Goal: Task Accomplishment & Management: Manage account settings

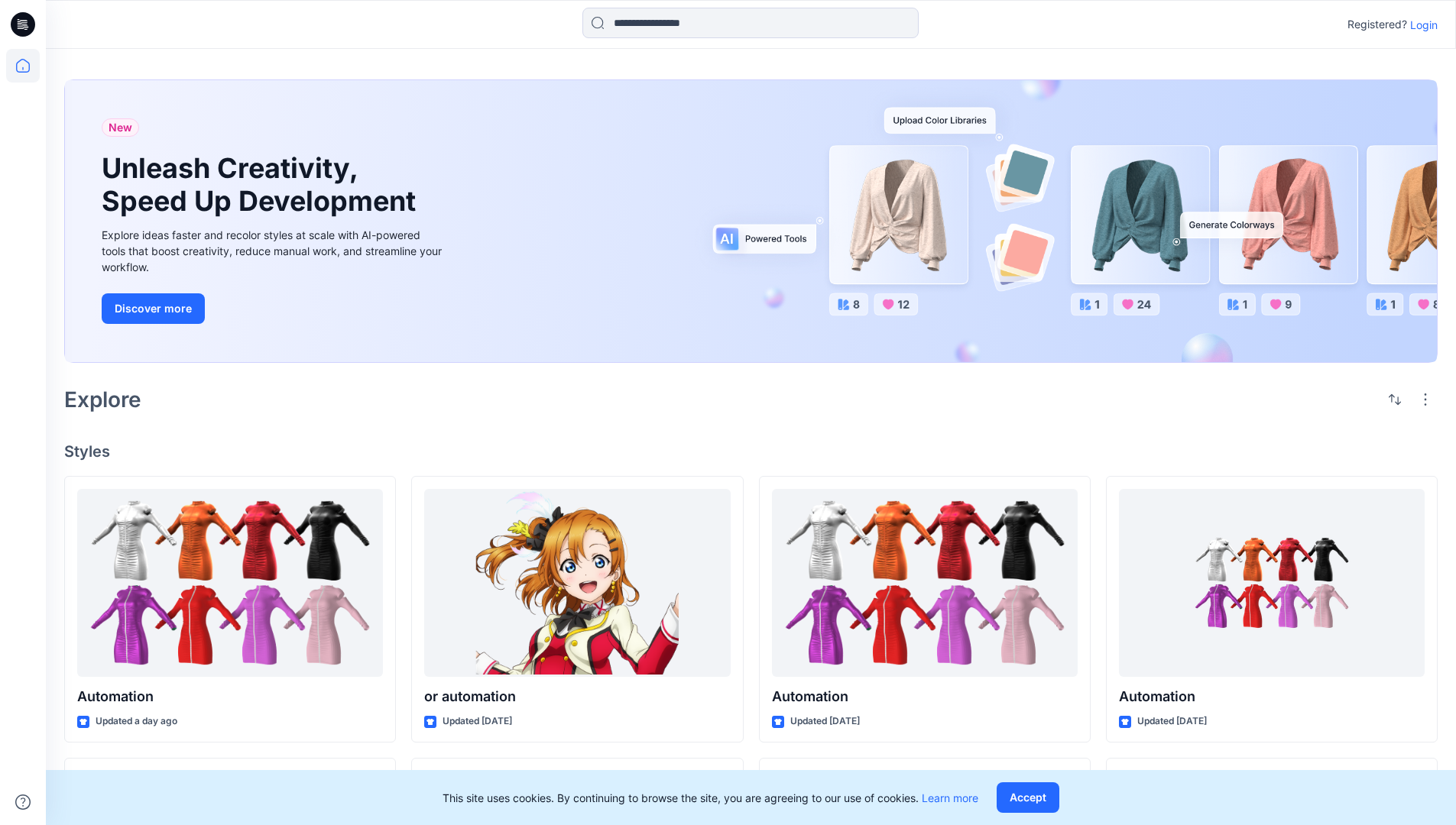
click at [1420, 25] on p "Login" at bounding box center [1423, 25] width 28 height 16
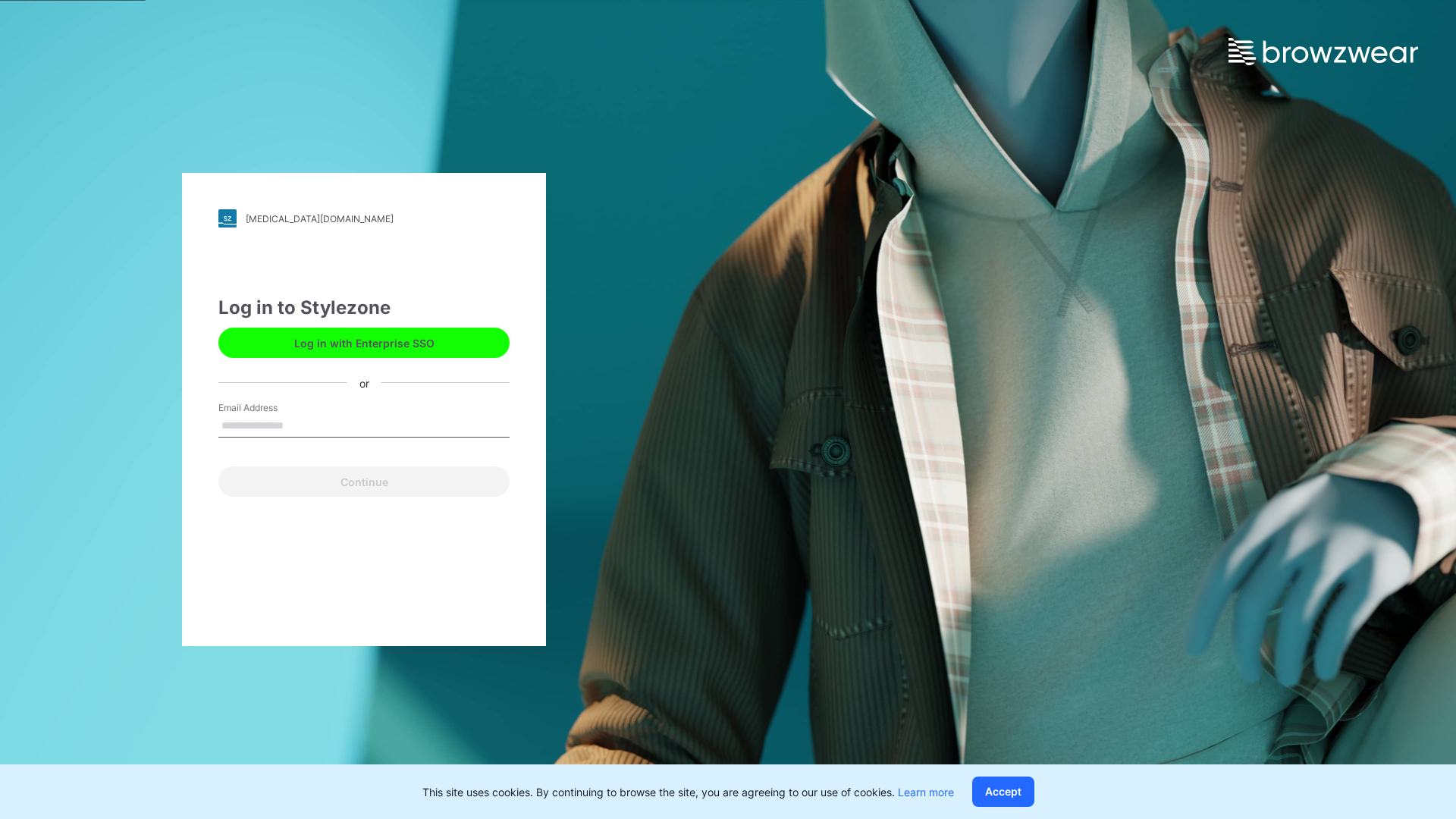
click at [300, 424] on input "Email Address" at bounding box center [364, 426] width 291 height 23
type input "**********"
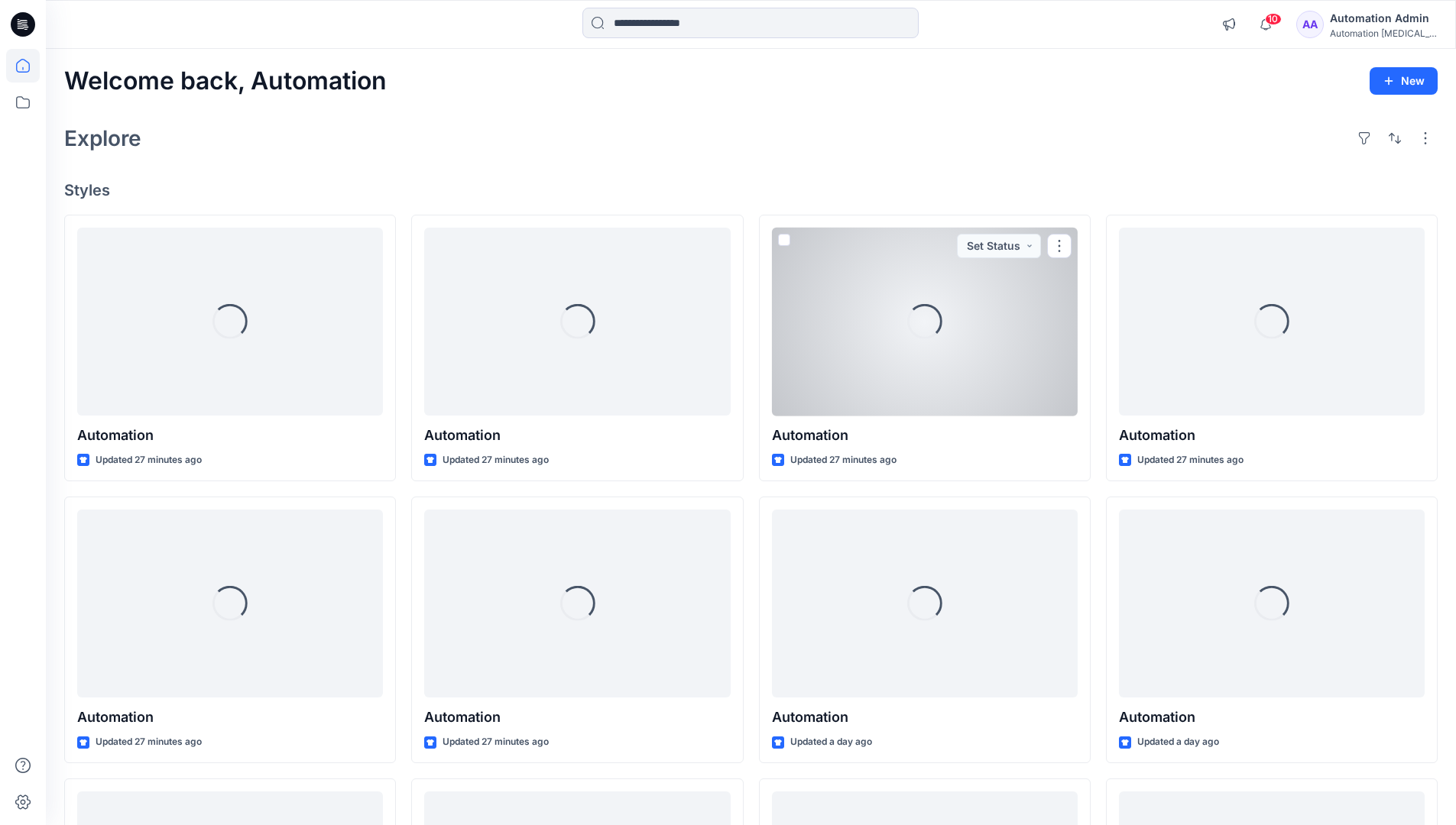
click at [29, 66] on icon at bounding box center [22, 65] width 14 height 14
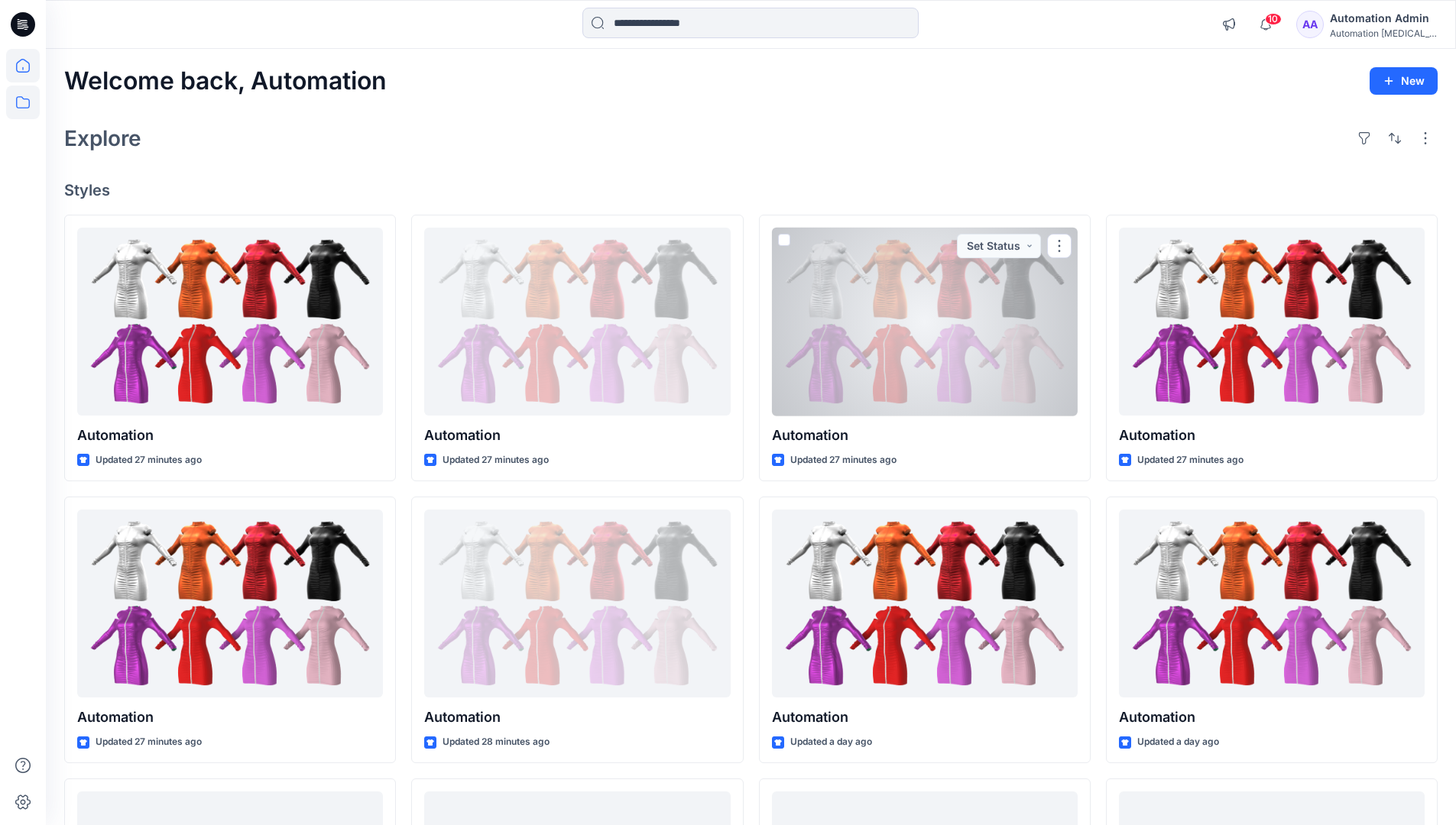
click at [25, 103] on icon at bounding box center [23, 103] width 33 height 33
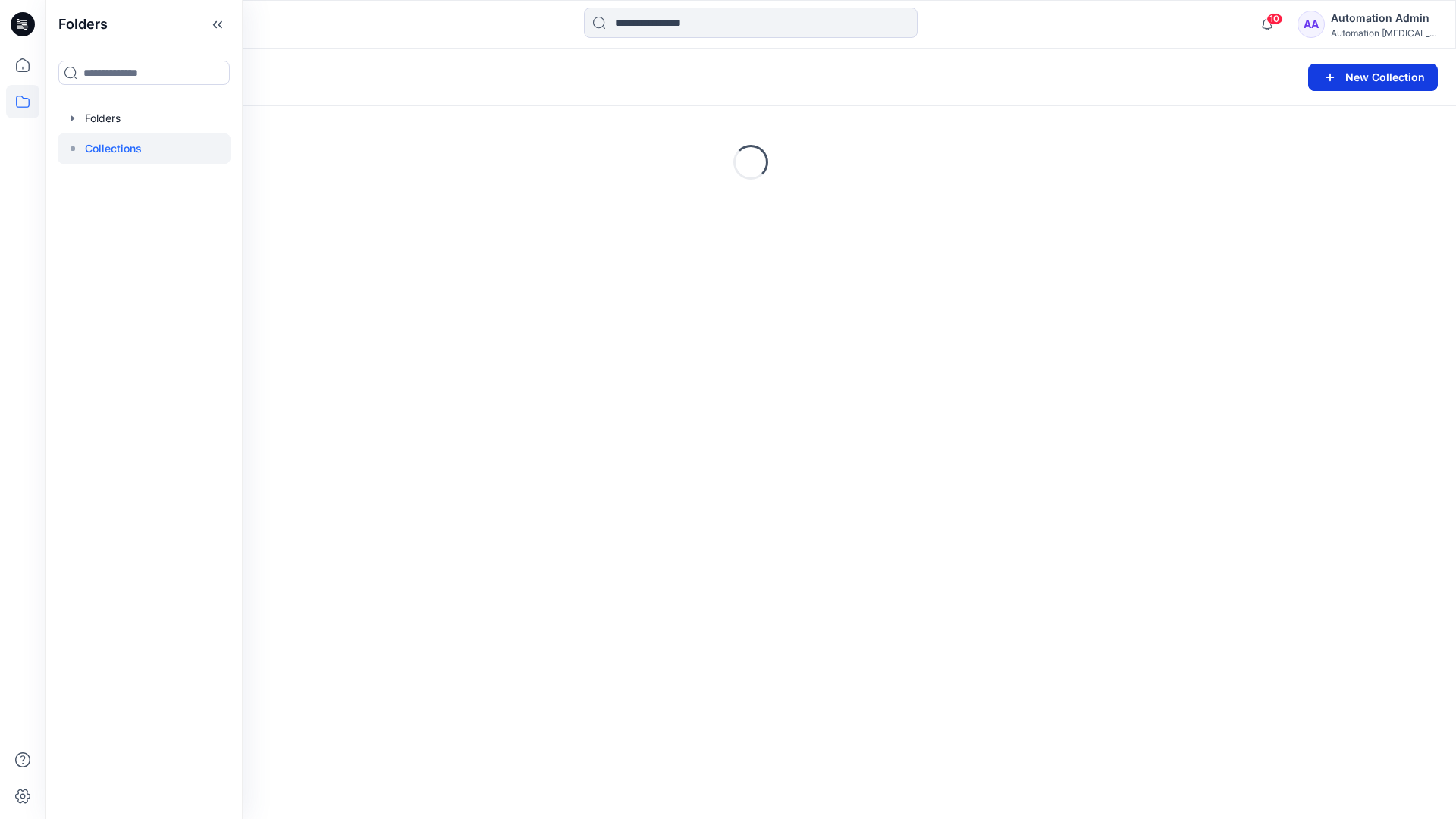
click at [1352, 78] on button "New Collection" at bounding box center [1373, 77] width 129 height 28
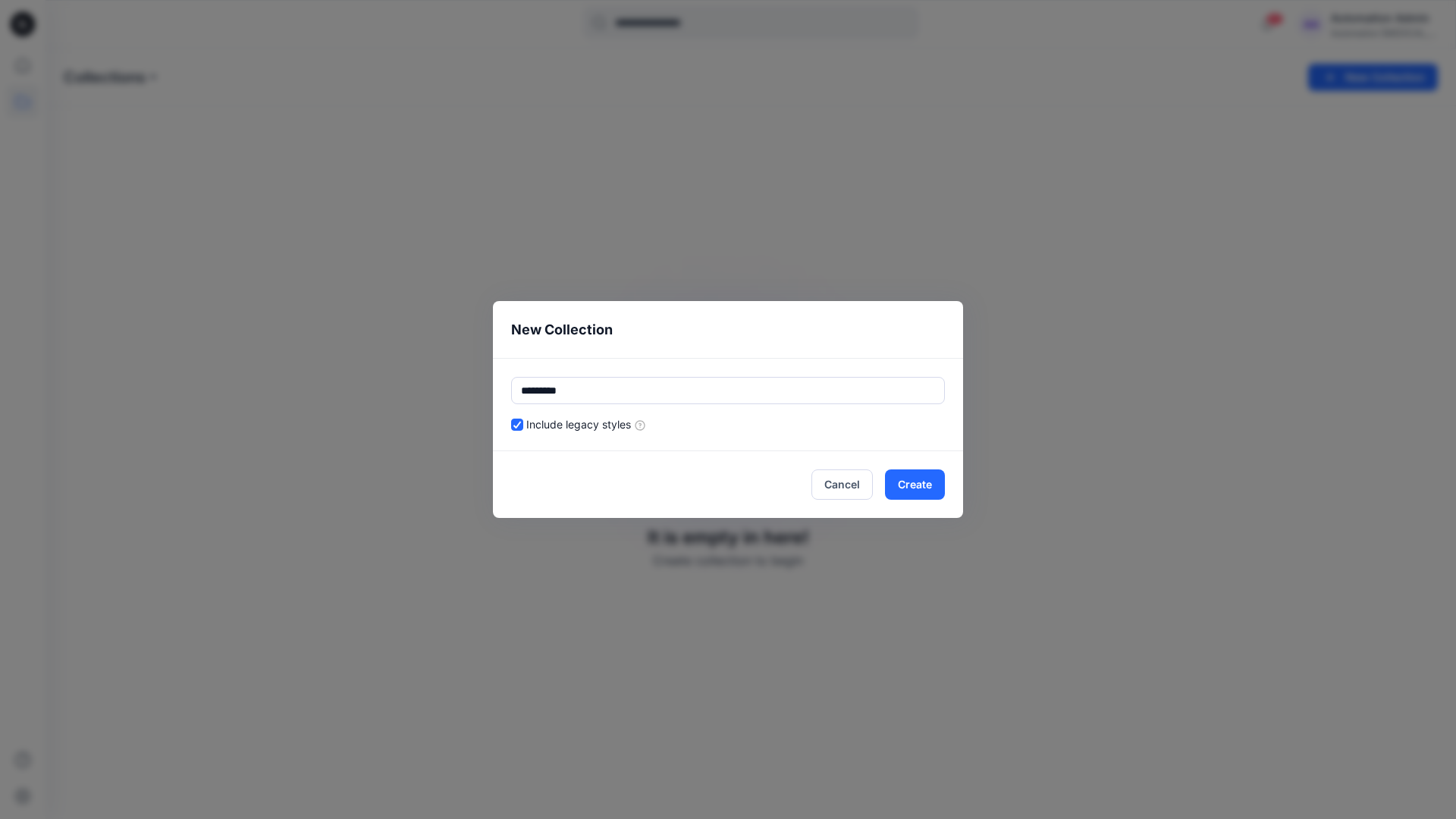
type input "*********"
click at [777, 421] on div "Include legacy styles" at bounding box center [728, 424] width 434 height 16
click at [846, 483] on button "Cancel" at bounding box center [842, 484] width 62 height 30
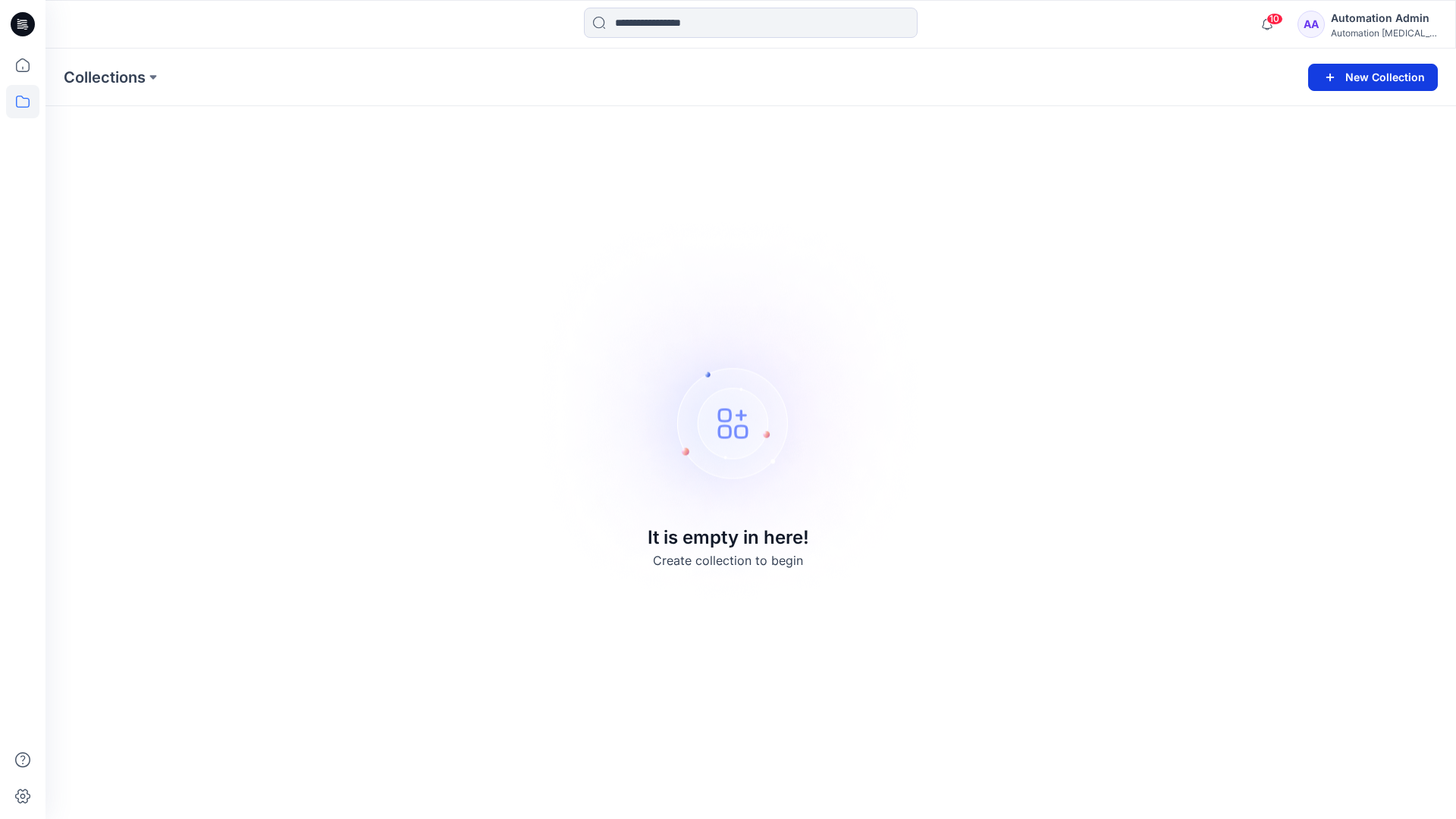
click at [1381, 76] on button "New Collection" at bounding box center [1373, 77] width 129 height 28
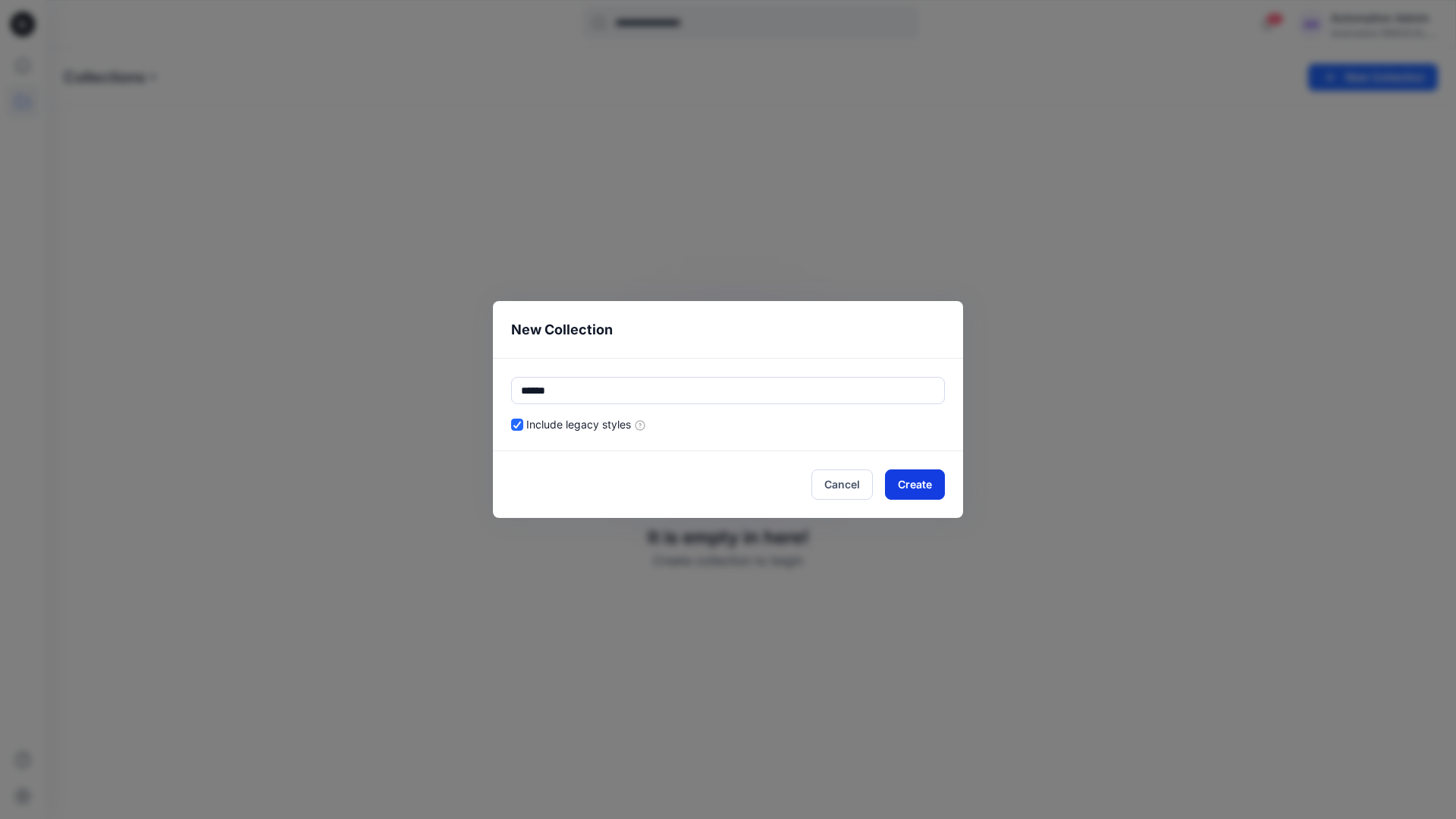
type input "******"
click at [931, 482] on button "Create" at bounding box center [915, 484] width 60 height 30
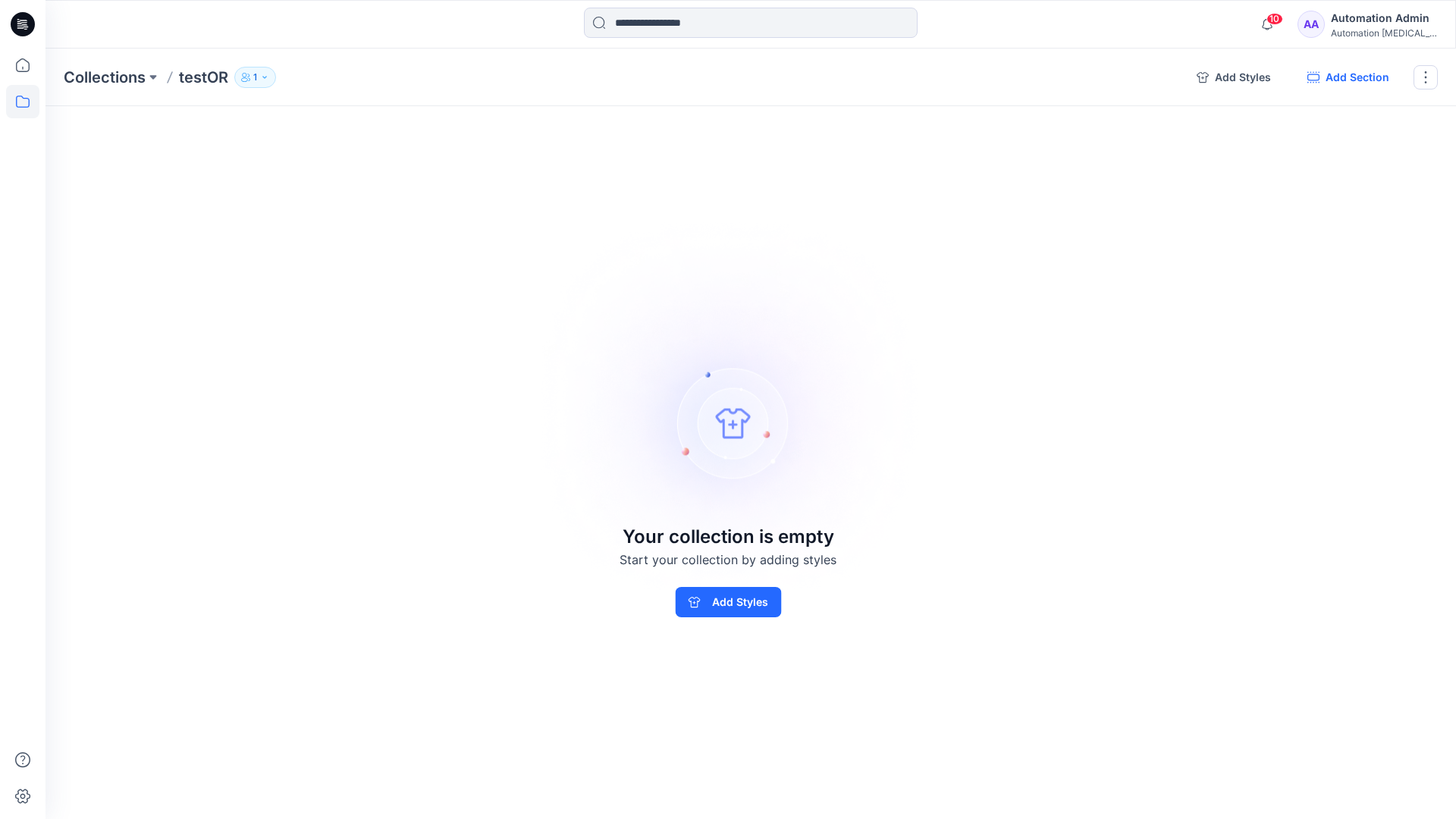
click at [1354, 78] on button "Add Section" at bounding box center [1348, 77] width 106 height 24
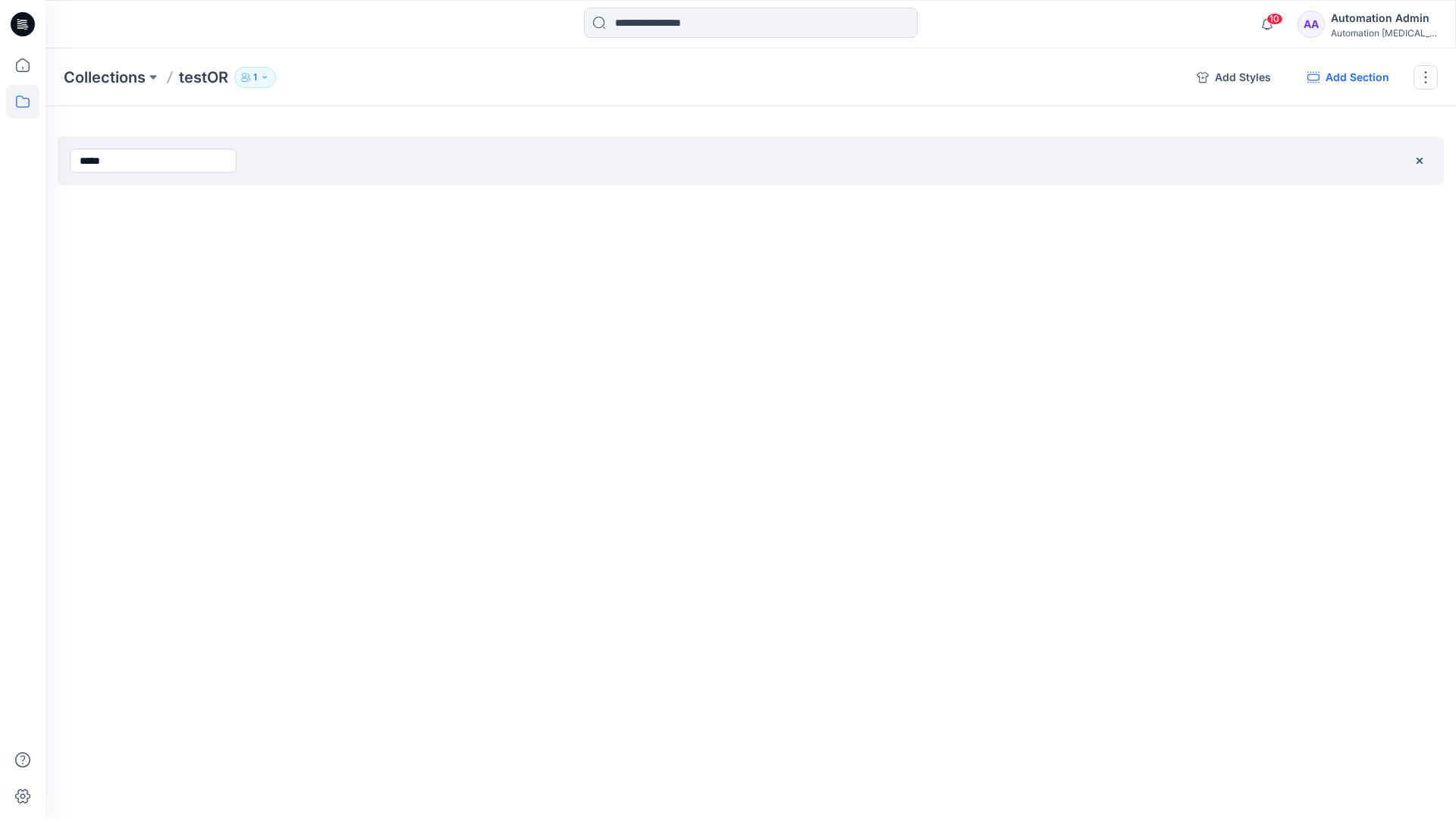
type input "*****"
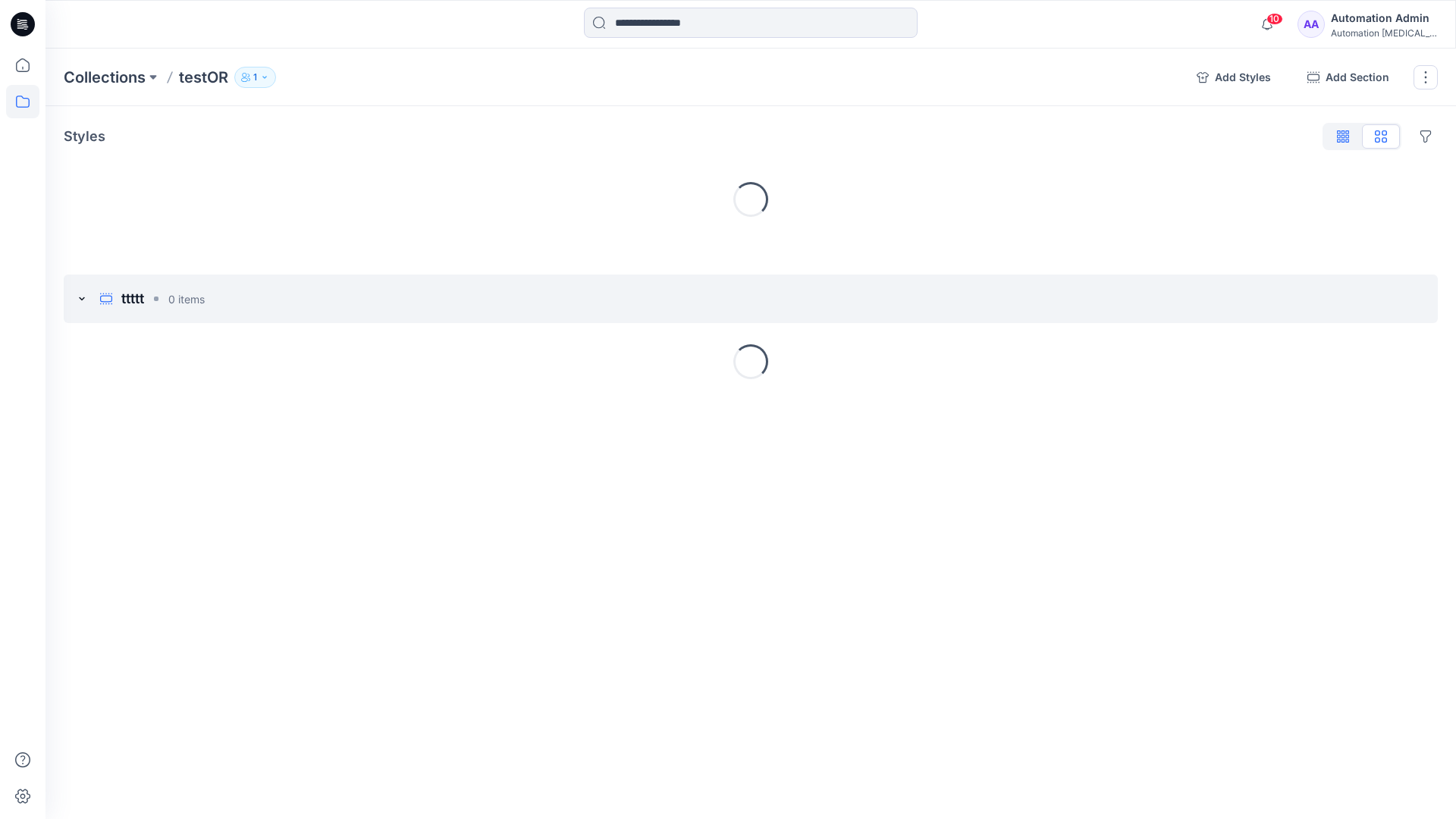
click at [1343, 138] on icon "button" at bounding box center [1343, 134] width 4 height 8
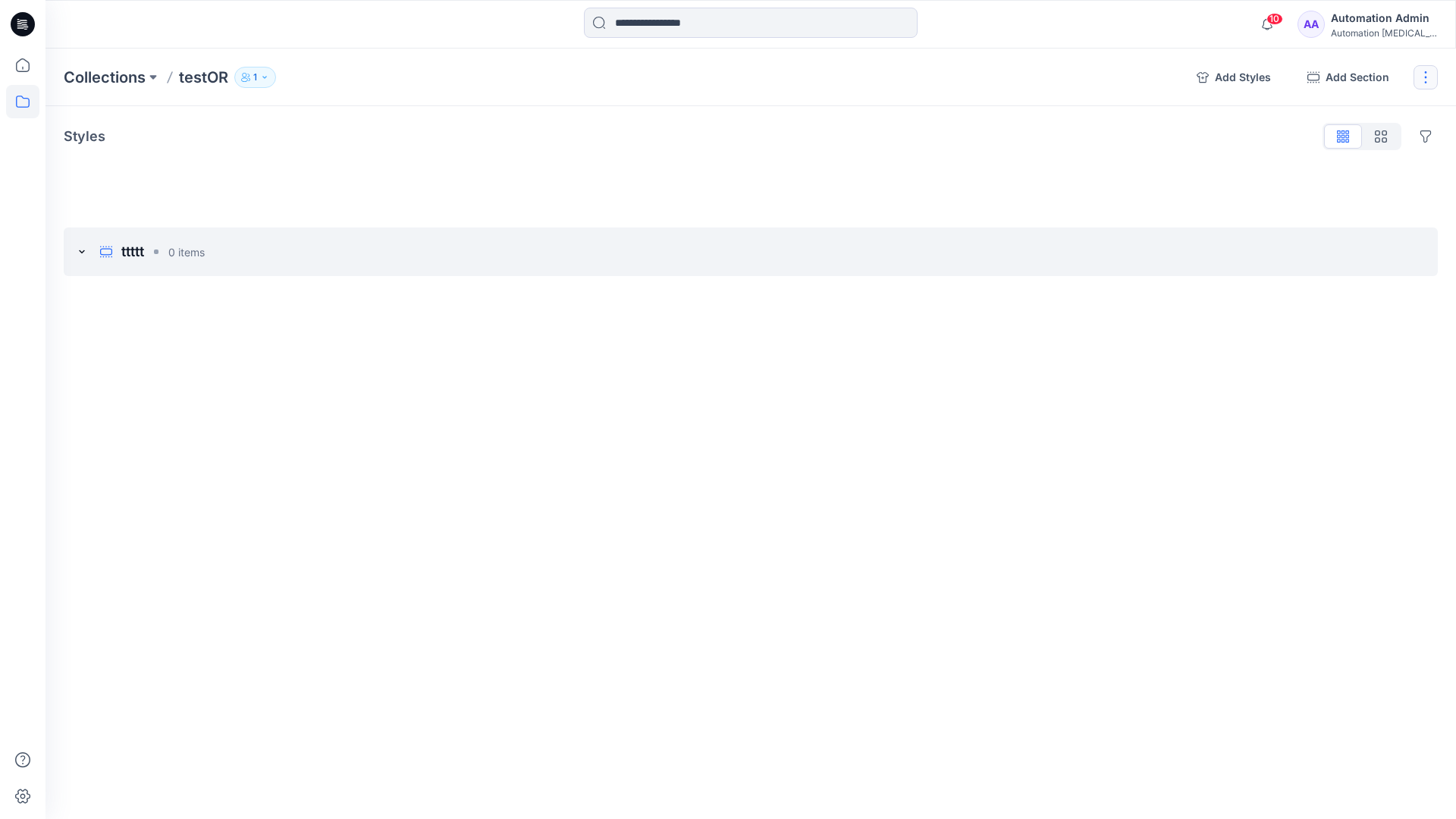
click at [1424, 78] on button "button" at bounding box center [1425, 77] width 24 height 24
click at [1346, 138] on button "Clone Collection" at bounding box center [1353, 147] width 164 height 28
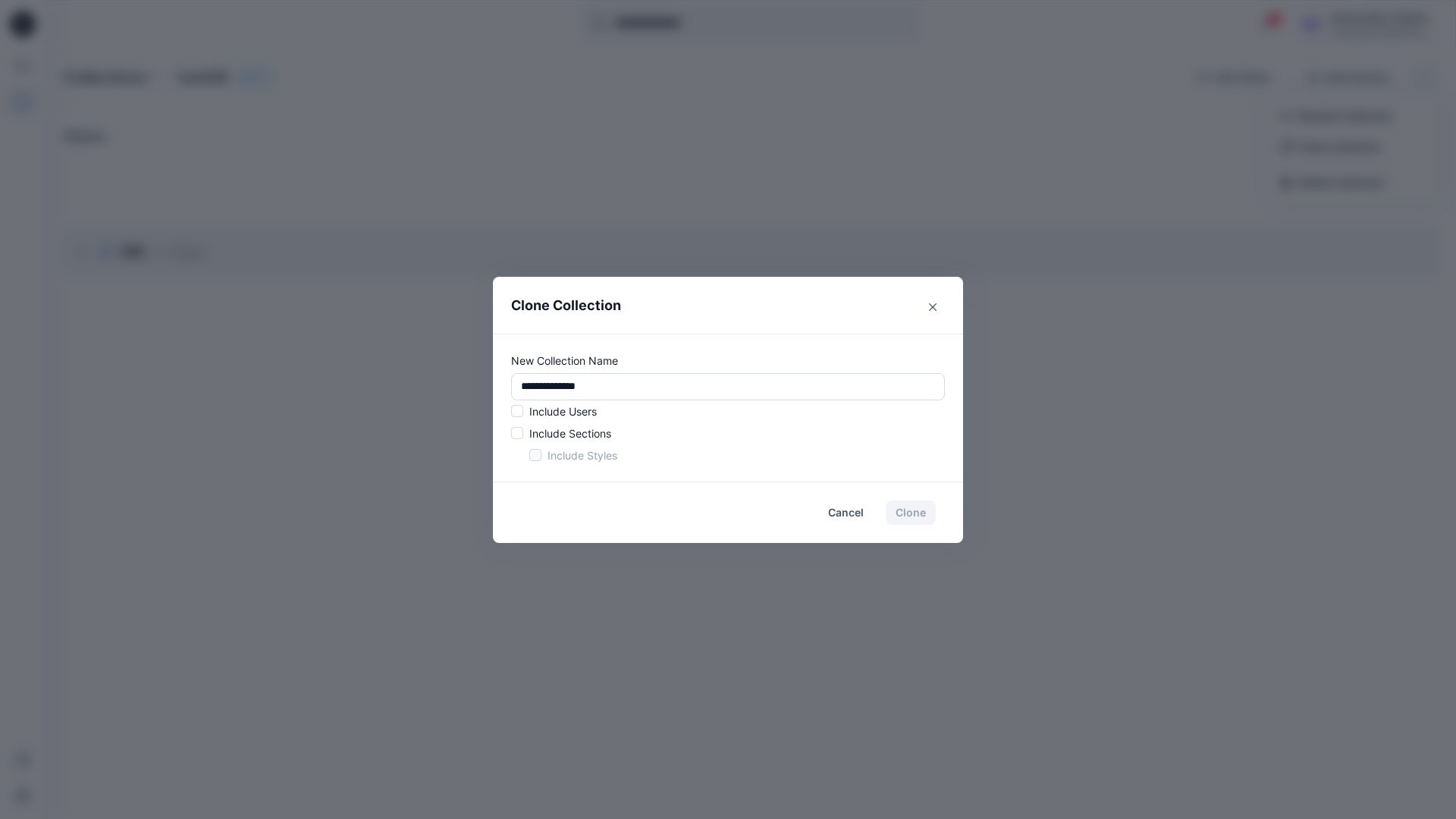
click at [562, 407] on p "Include Users" at bounding box center [563, 412] width 68 height 16
click at [521, 414] on span at bounding box center [517, 410] width 12 height 12
click at [521, 434] on span at bounding box center [517, 432] width 12 height 12
click at [533, 456] on span at bounding box center [535, 454] width 12 height 12
click at [916, 517] on button "Clone" at bounding box center [910, 513] width 50 height 24
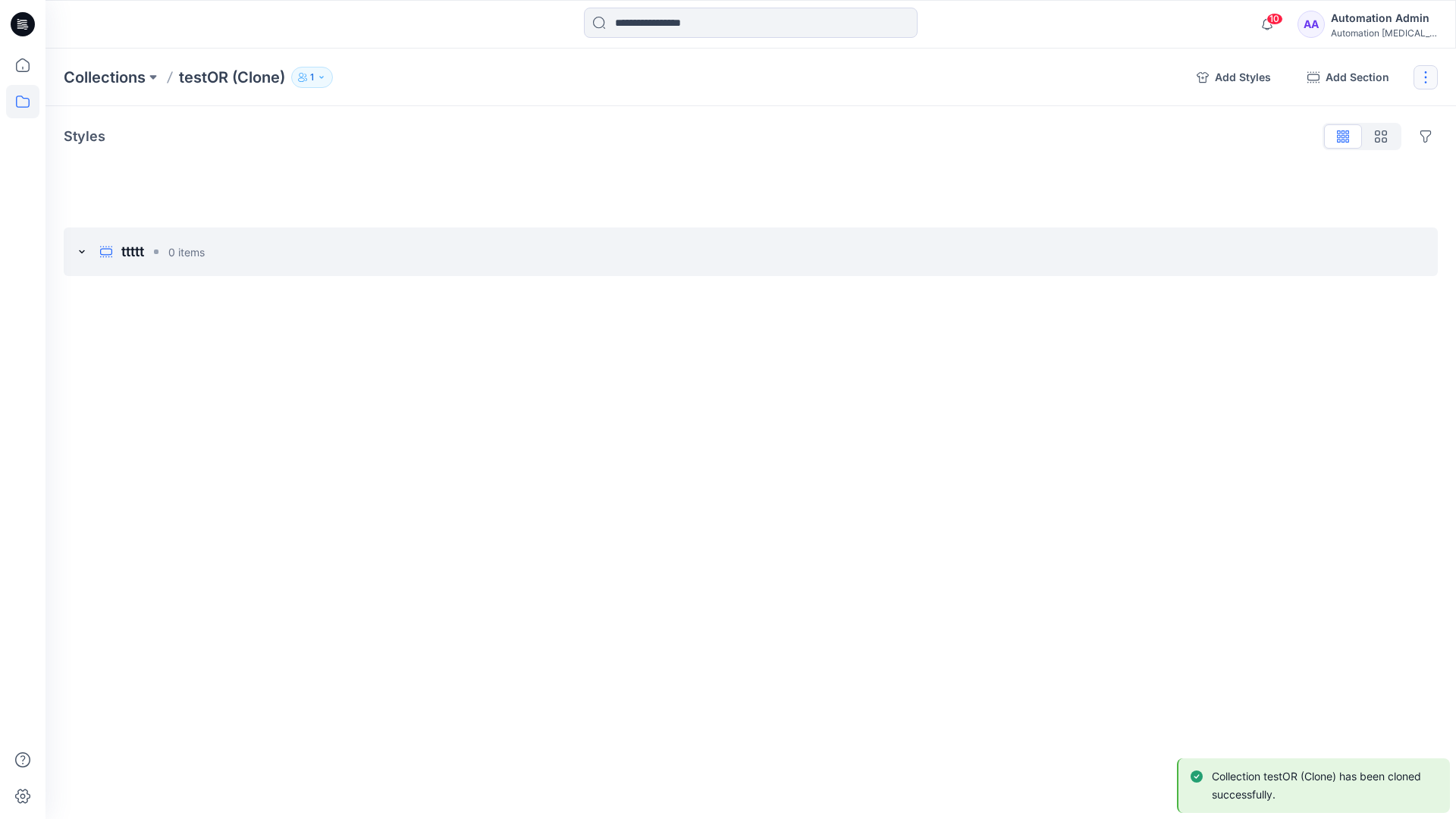
click at [1430, 76] on button "button" at bounding box center [1425, 77] width 24 height 24
click at [1353, 184] on button "Delete Collection" at bounding box center [1353, 182] width 164 height 28
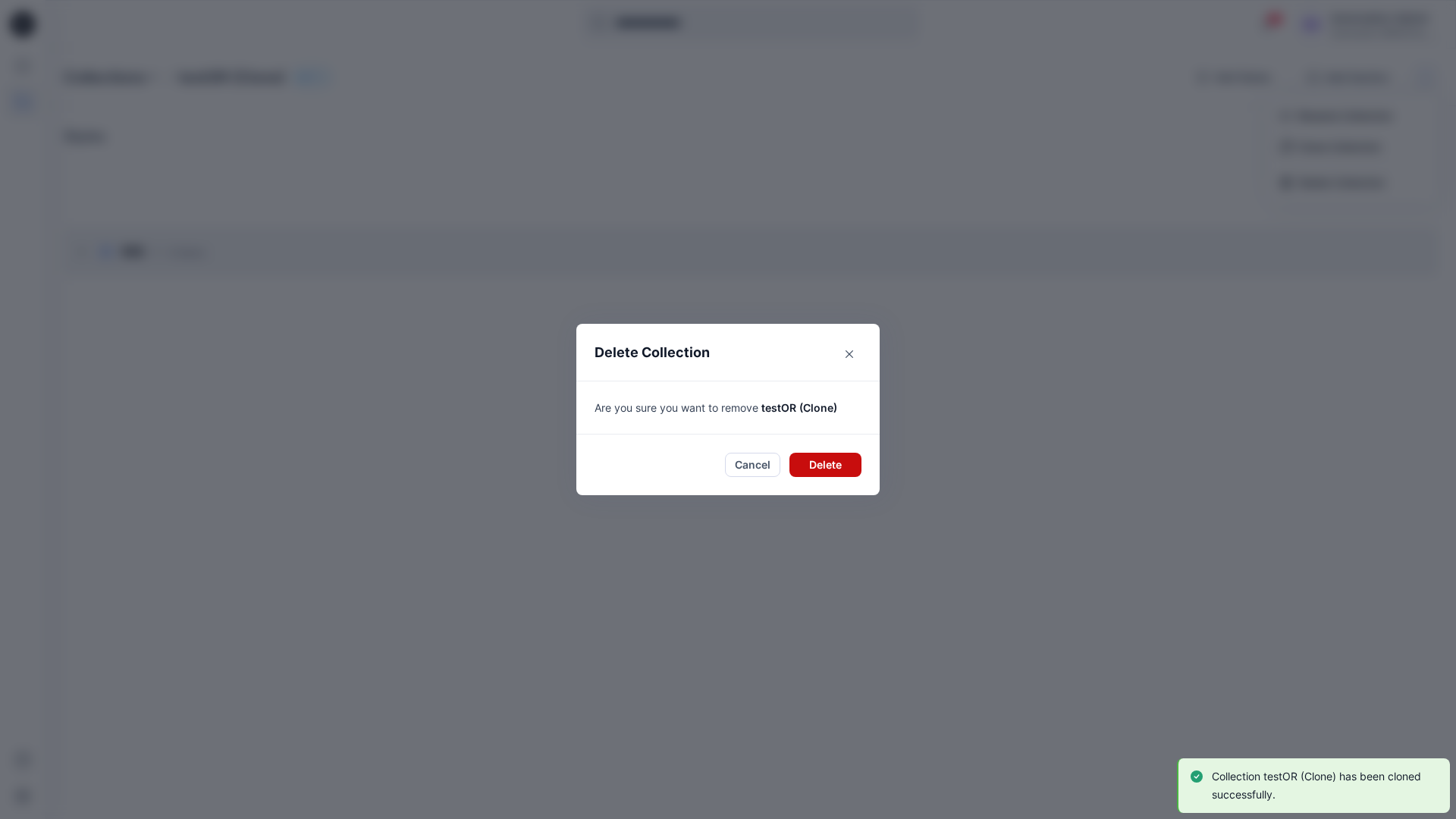
click at [816, 462] on button "Delete" at bounding box center [825, 465] width 72 height 24
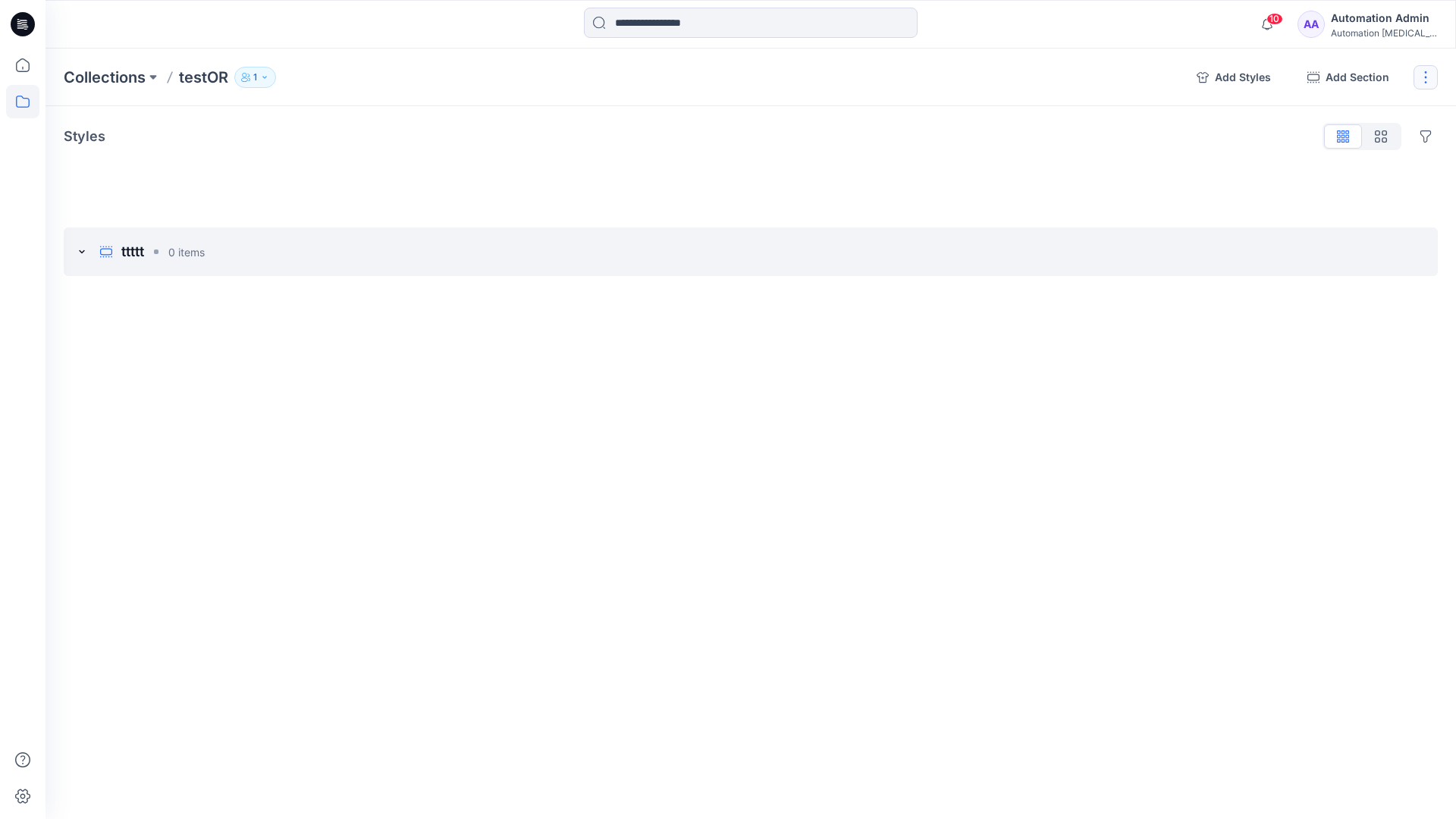
click at [1423, 77] on button "button" at bounding box center [1425, 77] width 24 height 24
click at [1322, 188] on button "Delete Collection" at bounding box center [1353, 182] width 164 height 28
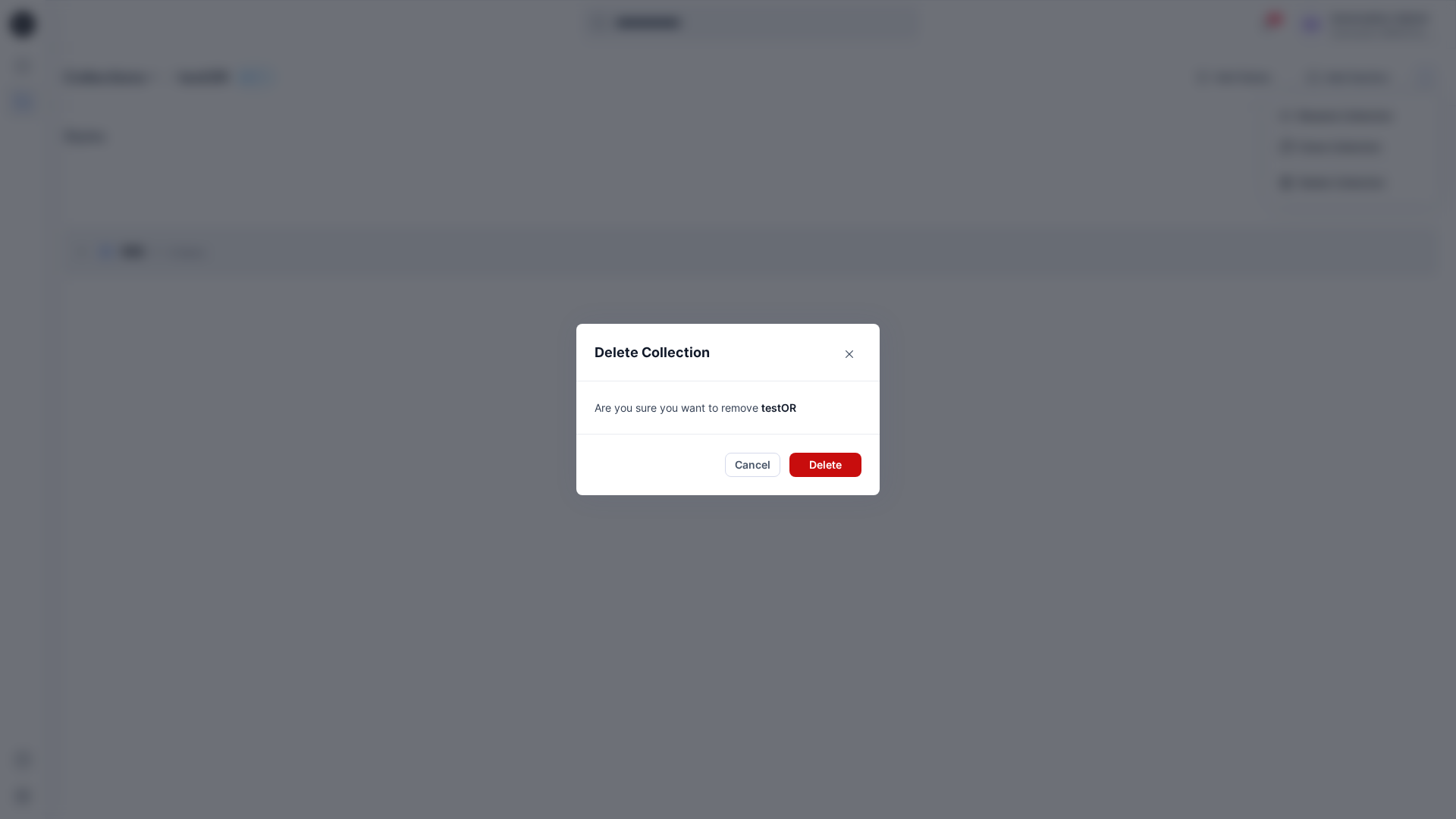
click at [831, 468] on button "Delete" at bounding box center [825, 465] width 72 height 24
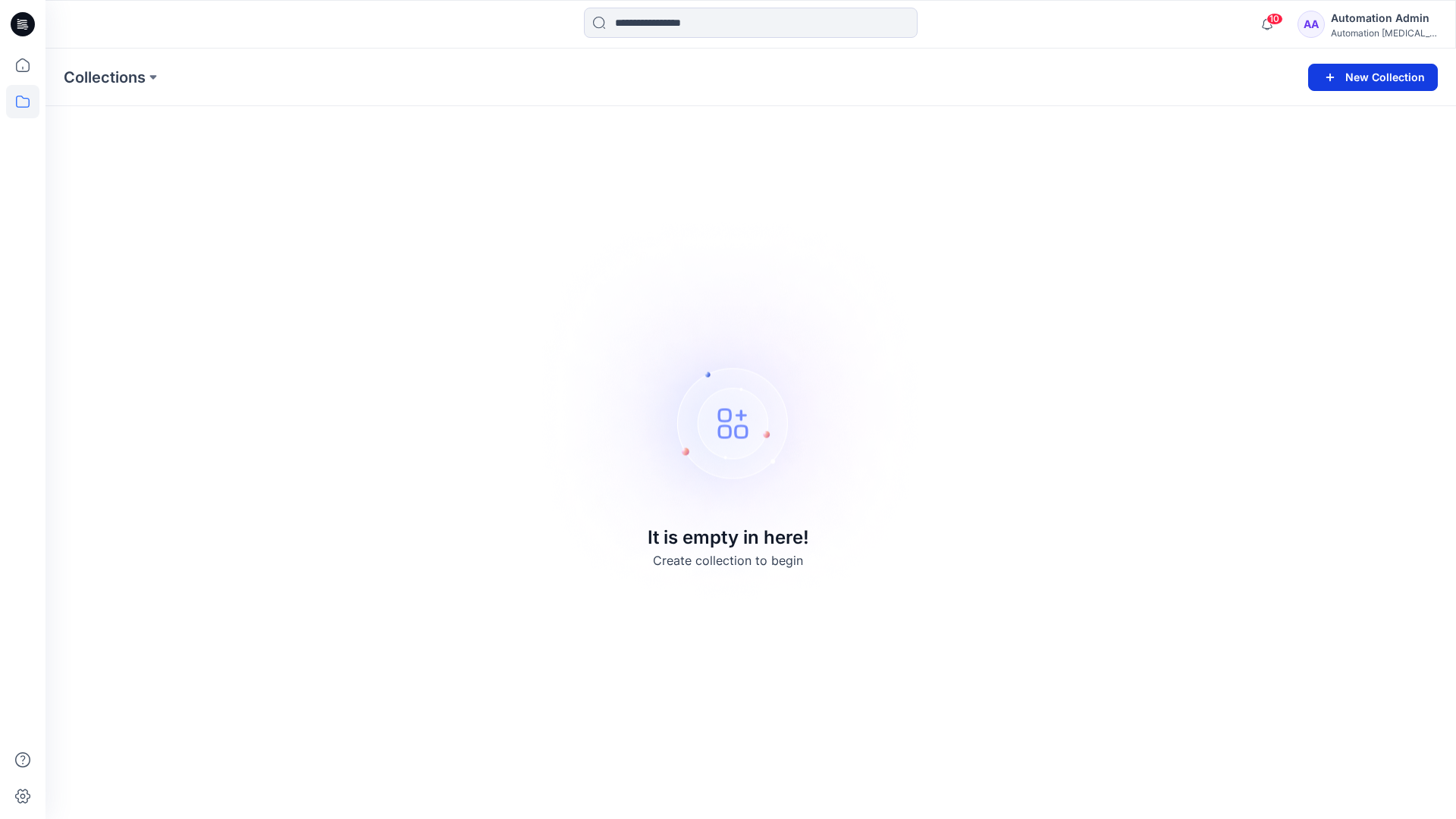
click at [1387, 81] on button "New Collection" at bounding box center [1373, 77] width 129 height 28
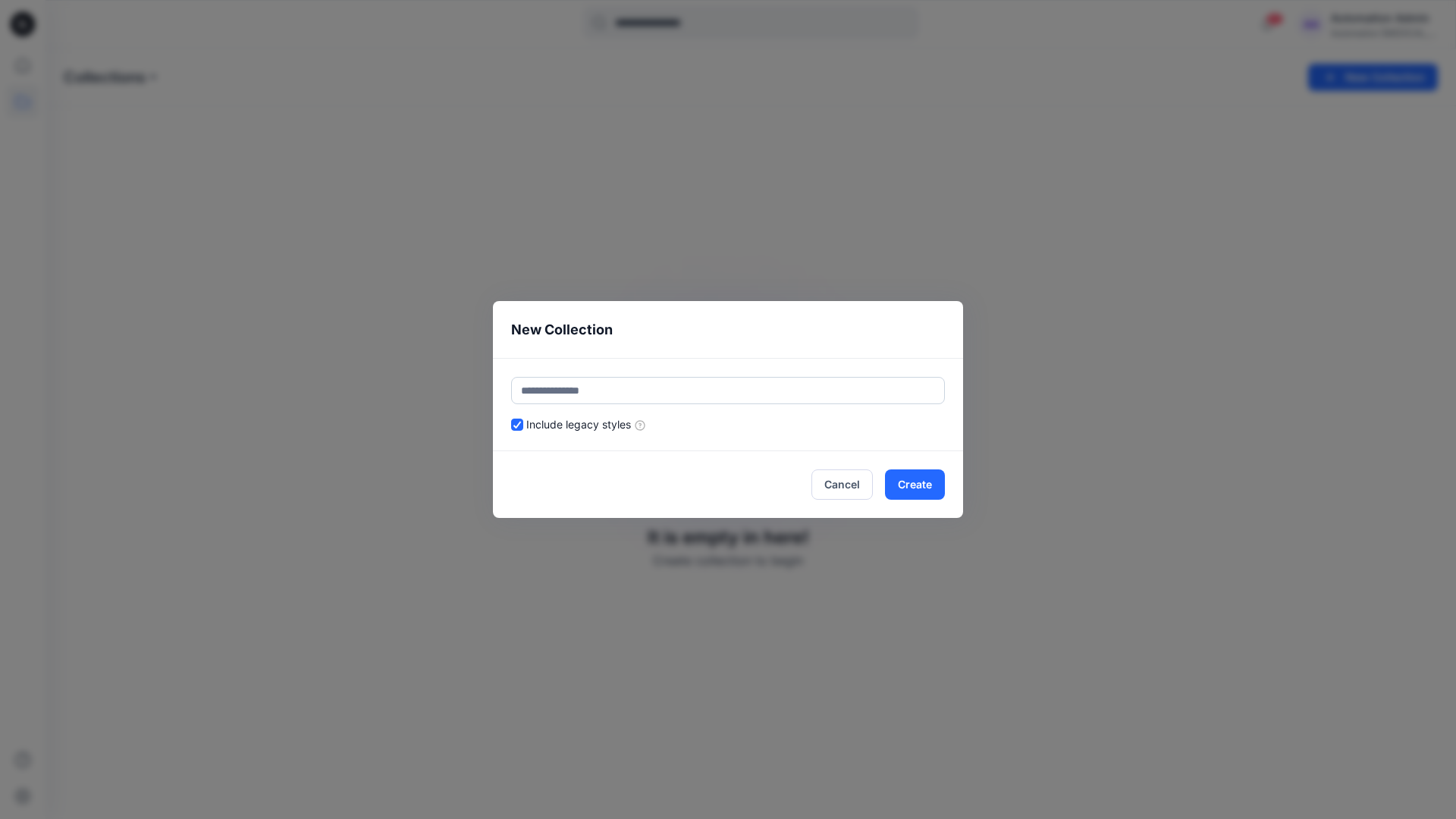
click at [679, 390] on input "text" at bounding box center [728, 391] width 434 height 28
type input "******"
click at [807, 339] on header "New Collection" at bounding box center [728, 330] width 470 height 57
click at [931, 489] on button "Create" at bounding box center [915, 484] width 60 height 30
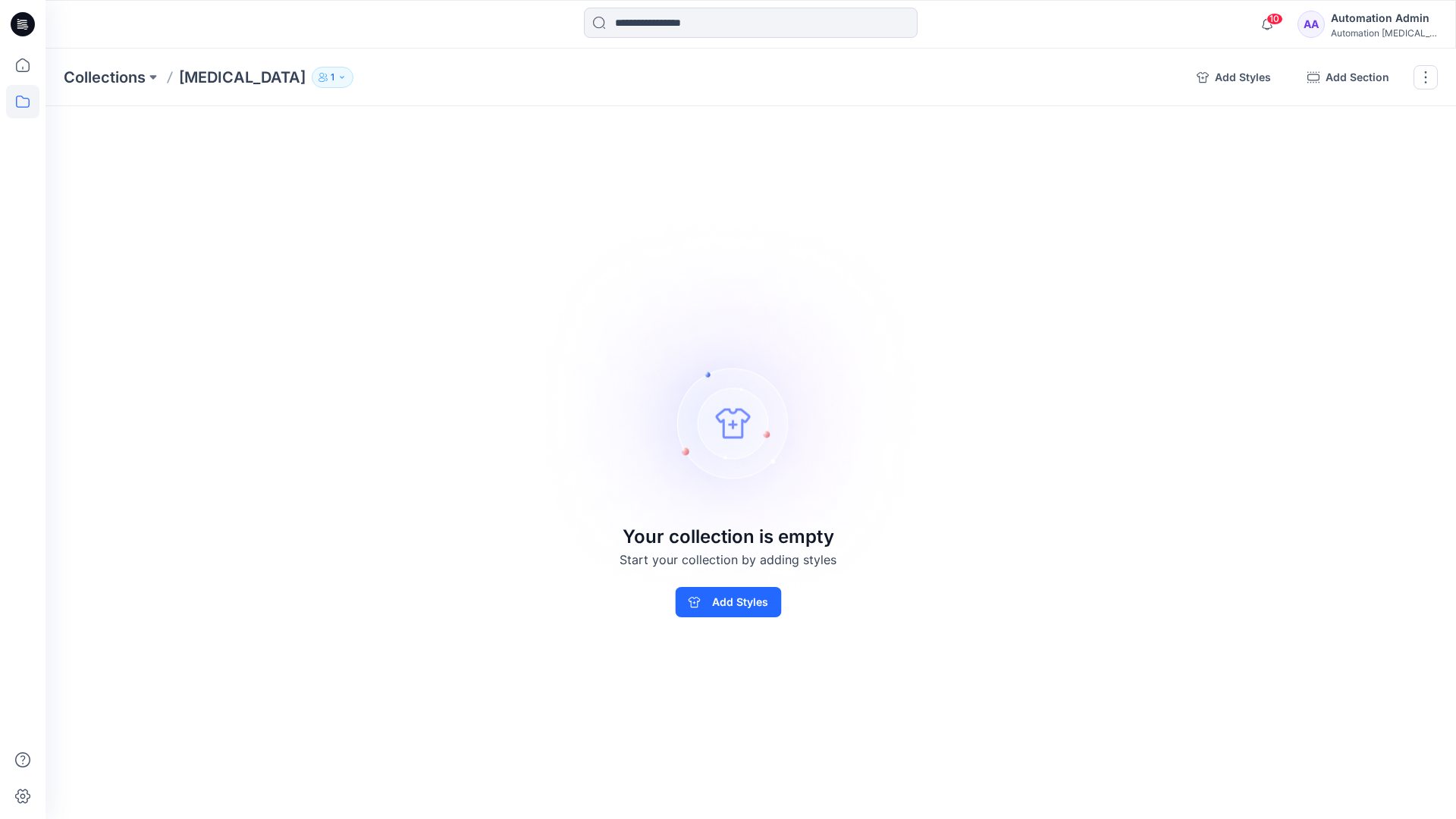
drag, startPoint x: 931, startPoint y: 489, endPoint x: 641, endPoint y: 414, distance: 299.5
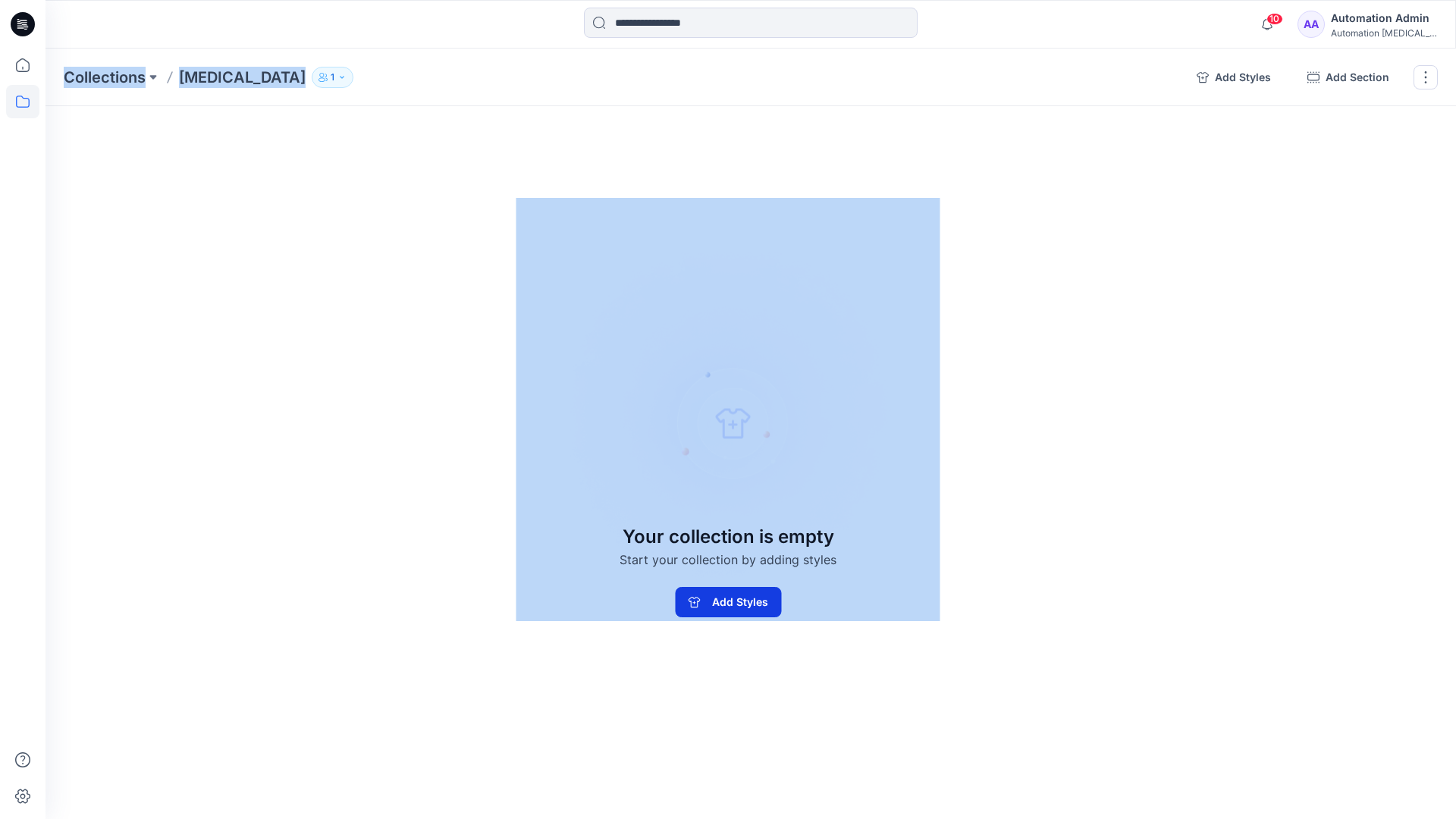
click at [698, 611] on button "Add Styles" at bounding box center [728, 602] width 106 height 30
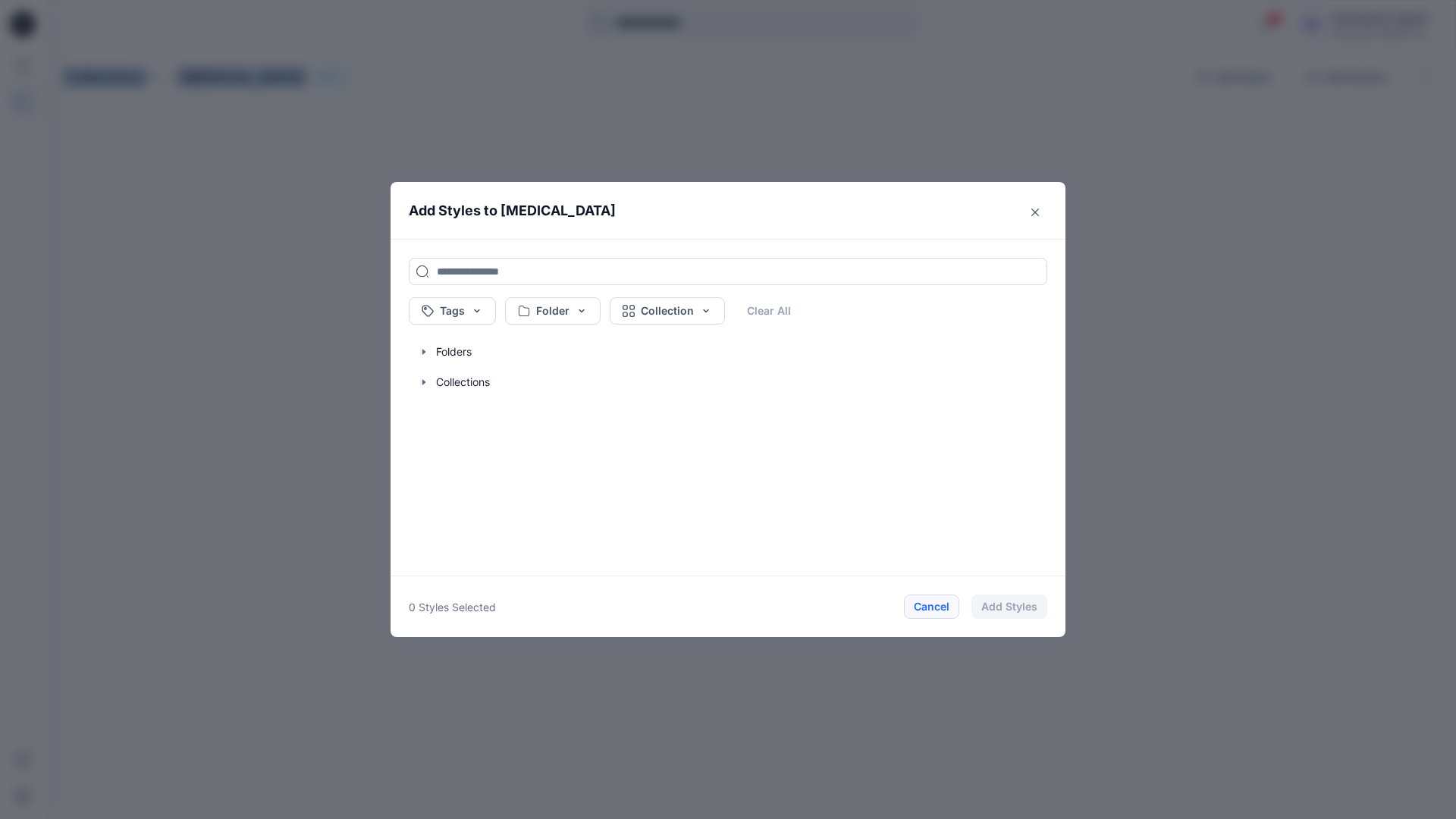
click at [931, 608] on button "Cancel" at bounding box center [931, 607] width 55 height 24
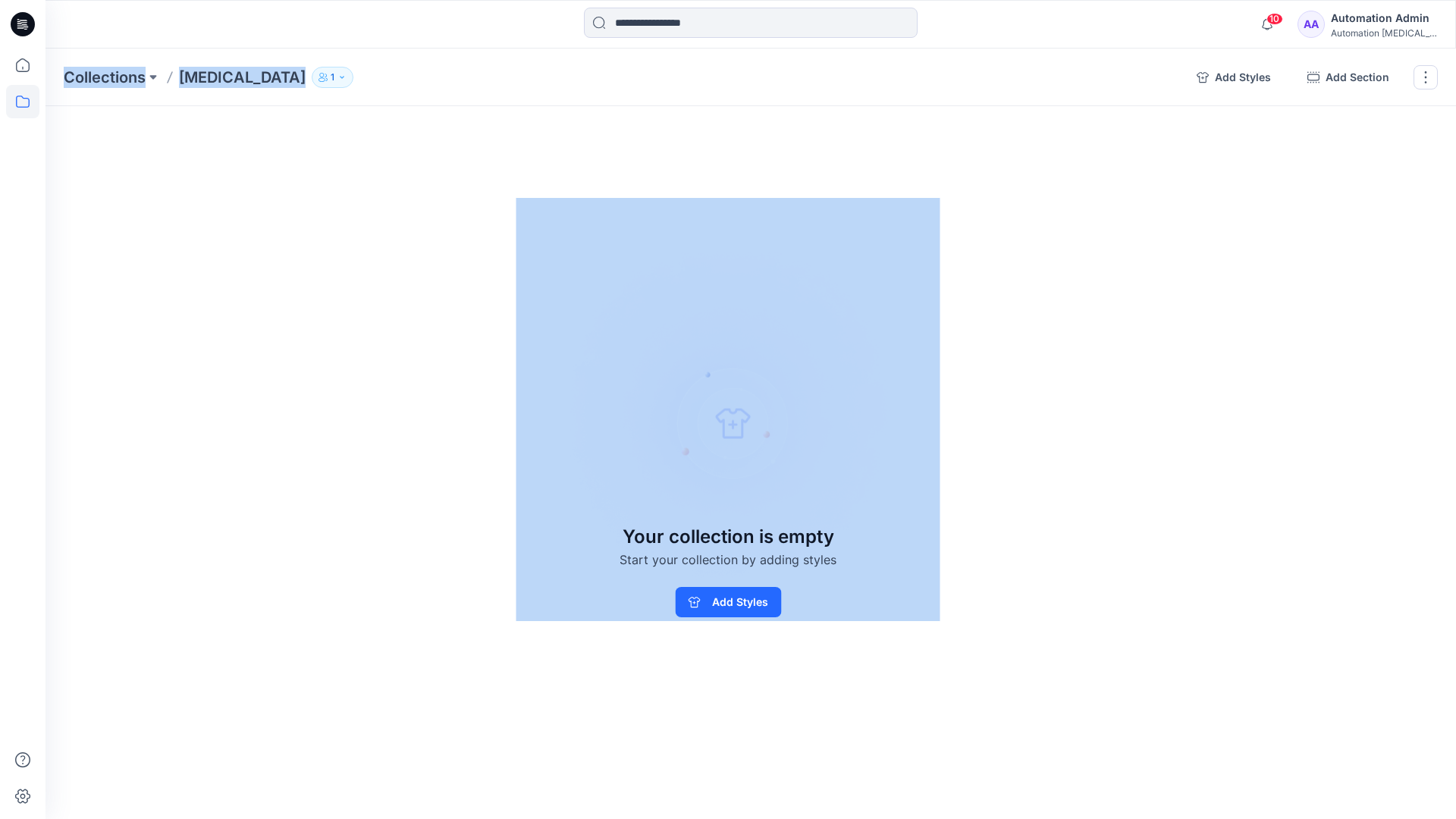
click at [1407, 17] on div "Automation Admin" at bounding box center [1384, 18] width 106 height 18
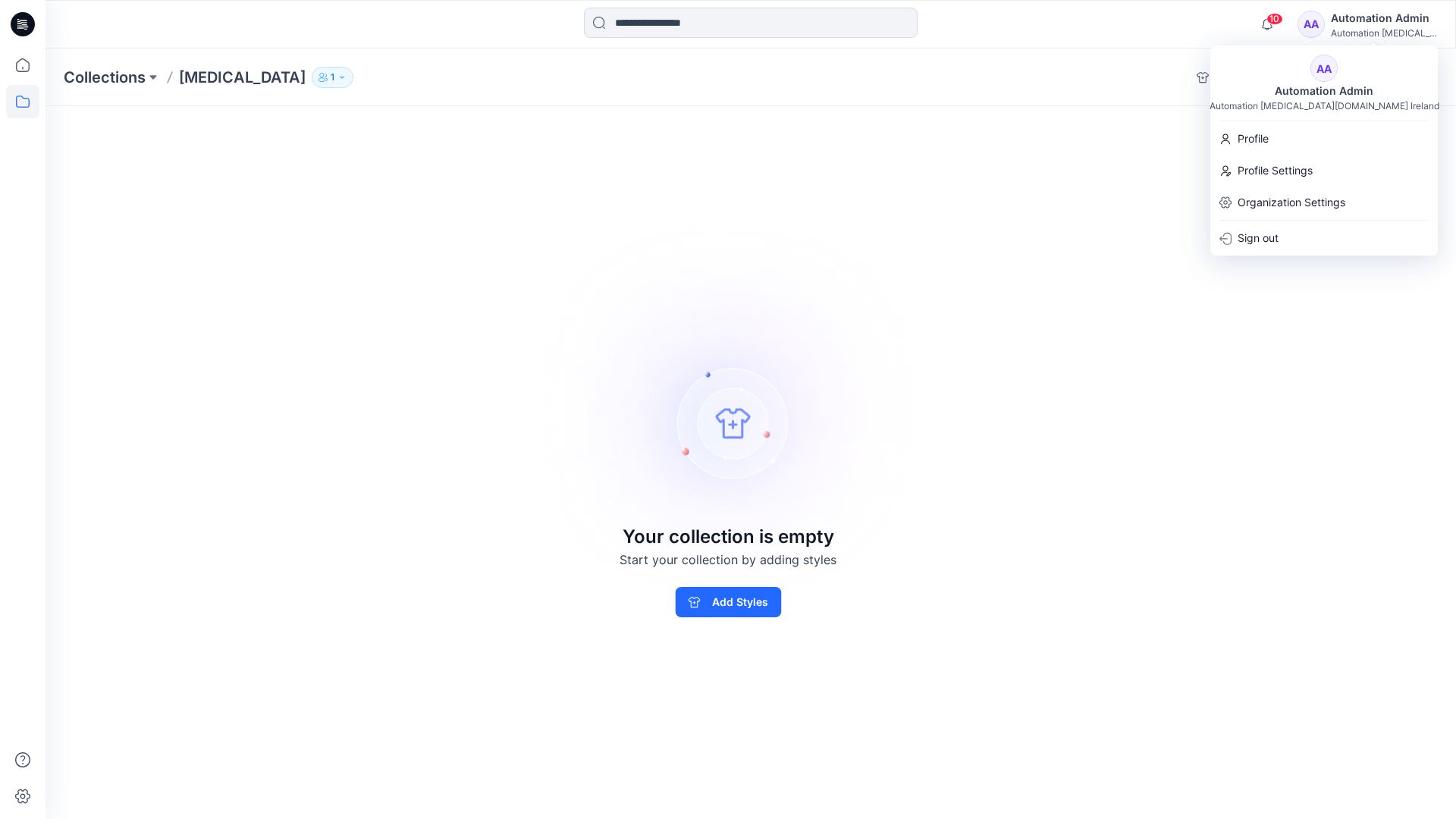
click at [1073, 151] on div "Collections Testim 1 Add Styles Add Section Rename Collection Clone Collection …" at bounding box center [751, 434] width 1410 height 771
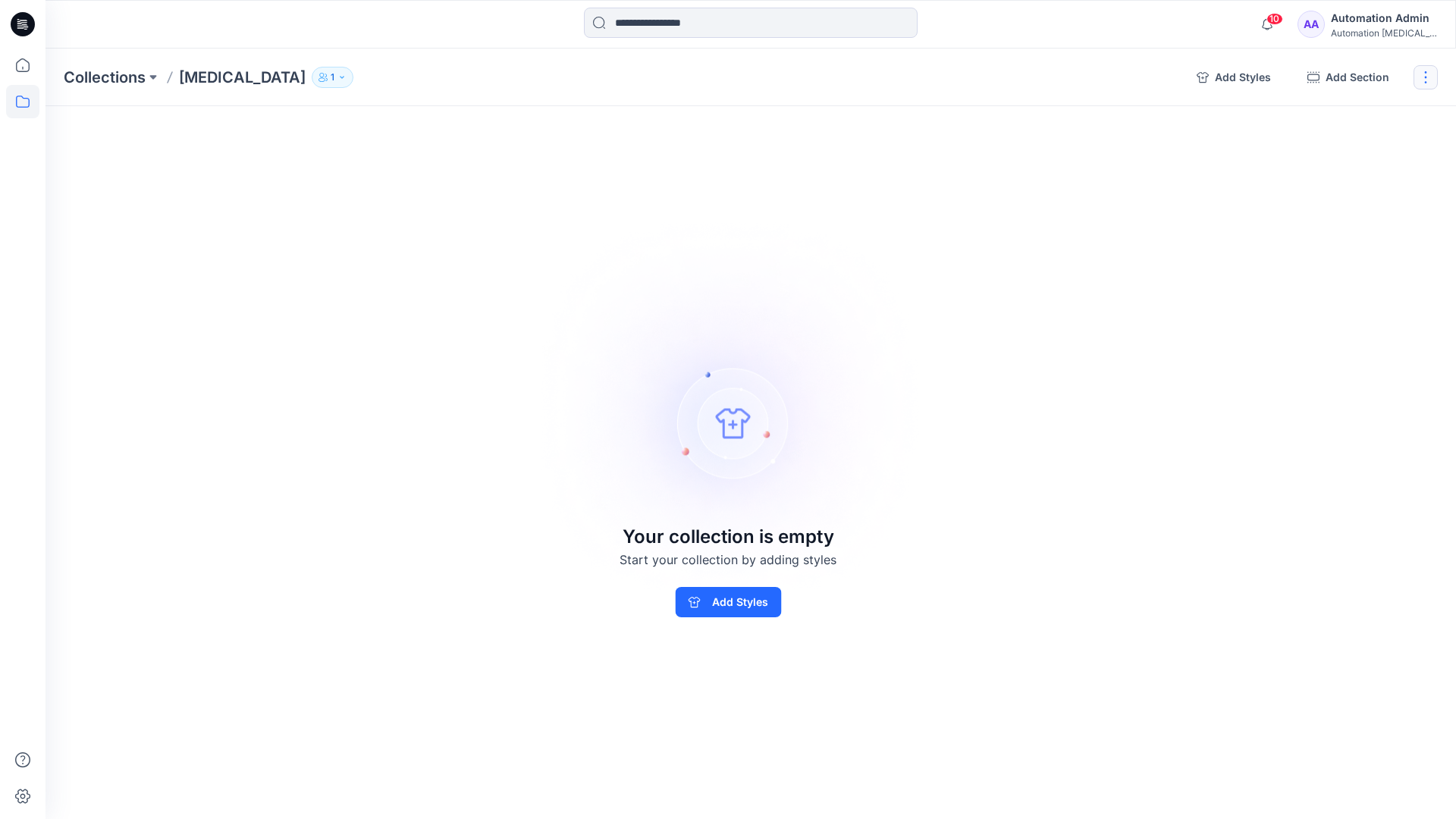
click at [1424, 82] on button "button" at bounding box center [1425, 77] width 24 height 24
click at [1338, 181] on button "Delete Collection" at bounding box center [1353, 182] width 164 height 28
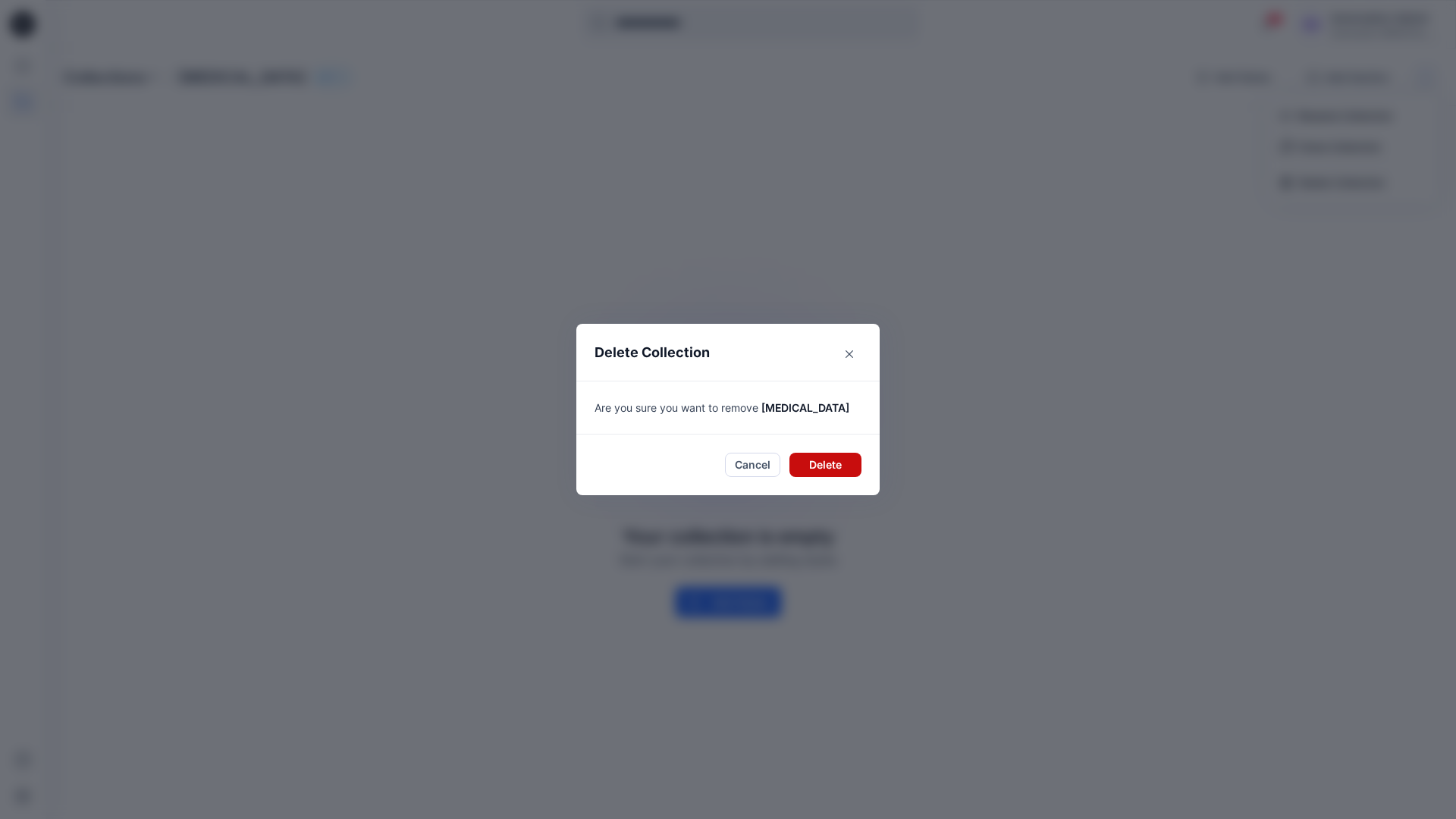
click at [815, 465] on button "Delete" at bounding box center [825, 465] width 72 height 24
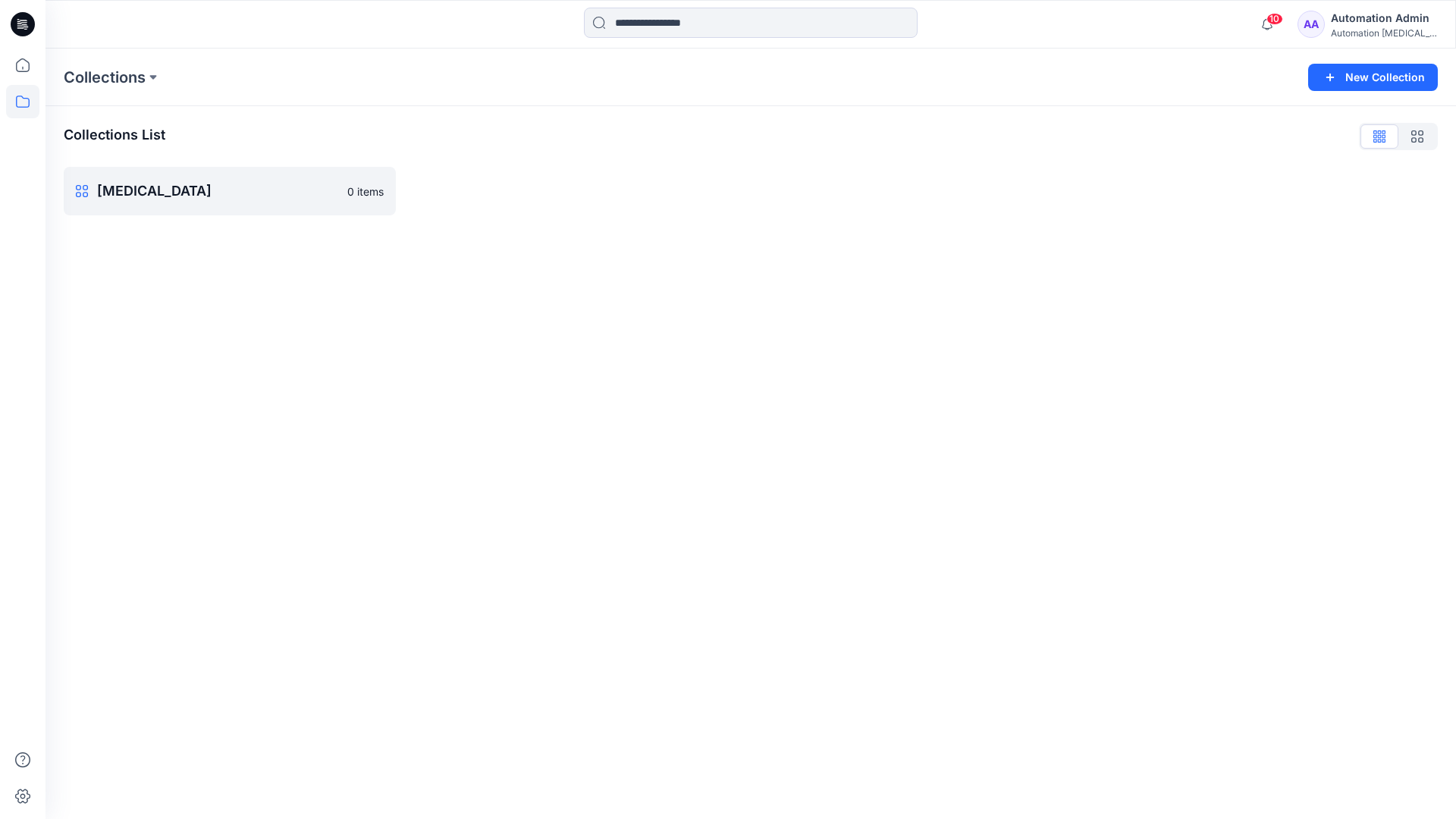
click at [1357, 25] on div "Automation Admin" at bounding box center [1384, 18] width 106 height 18
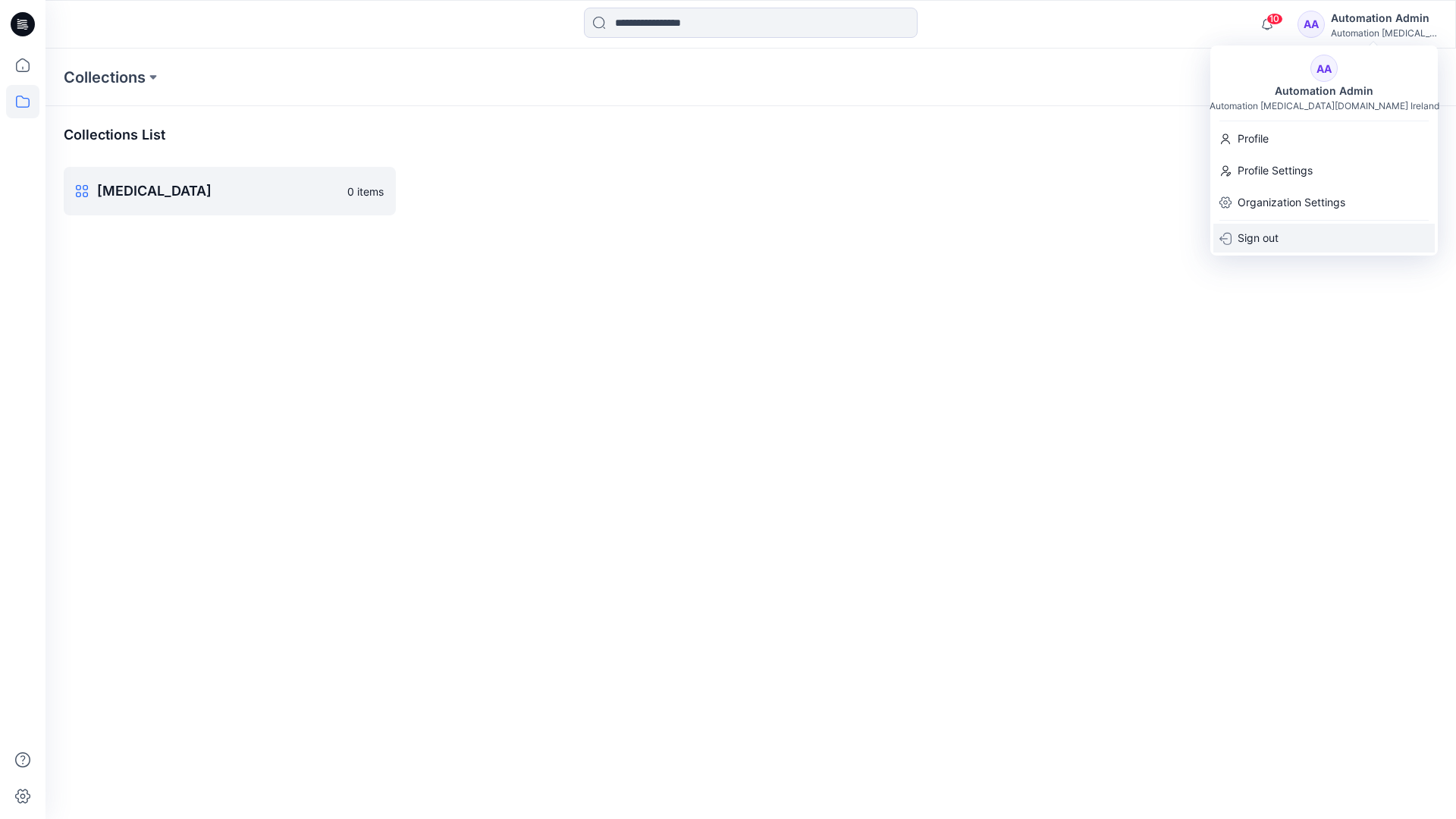
click at [1279, 233] on p "Sign out" at bounding box center [1258, 238] width 41 height 29
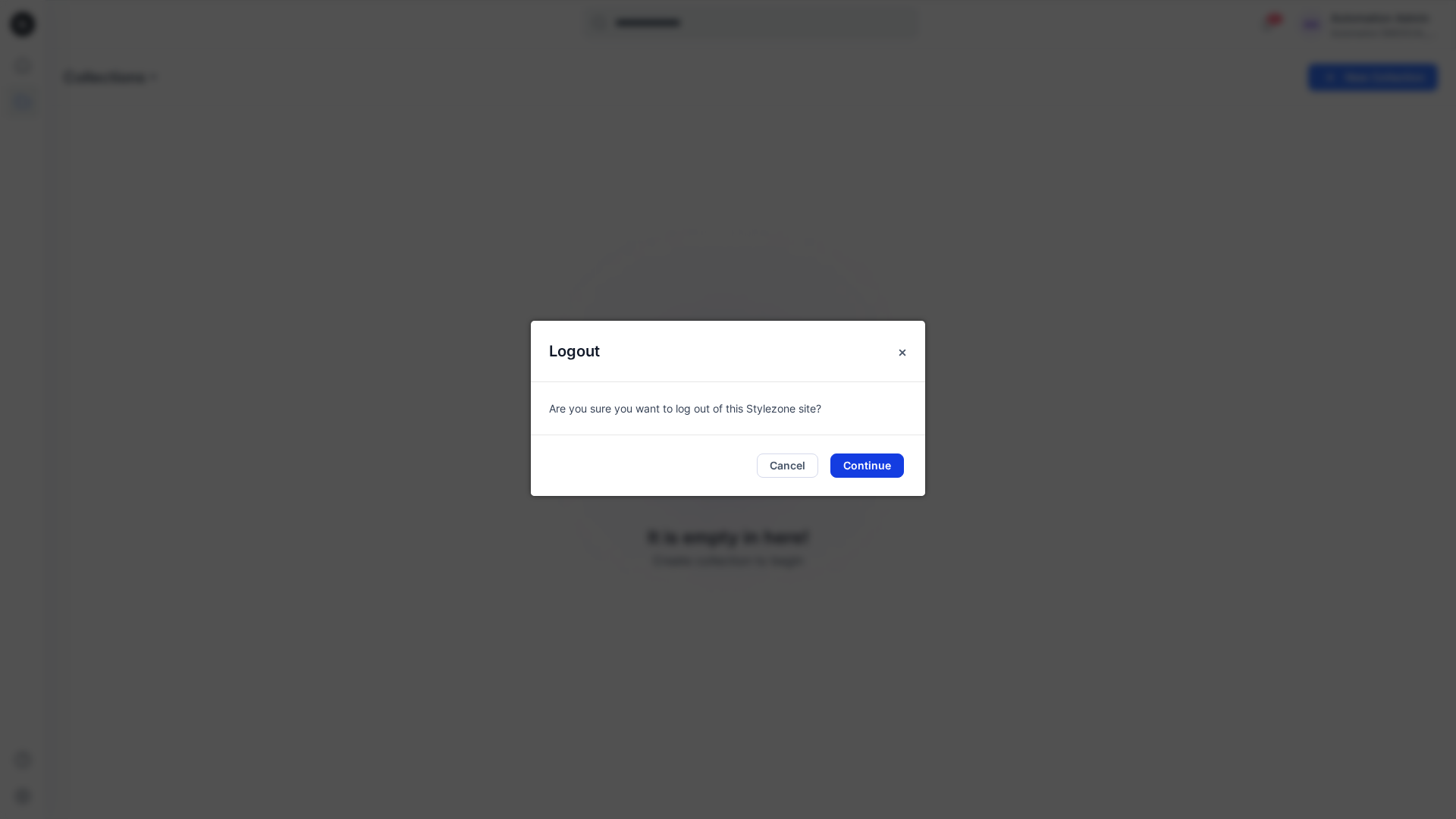
click at [867, 465] on button "Continue" at bounding box center [867, 466] width 73 height 24
